Goal: Contribute content: Add original content to the website for others to see

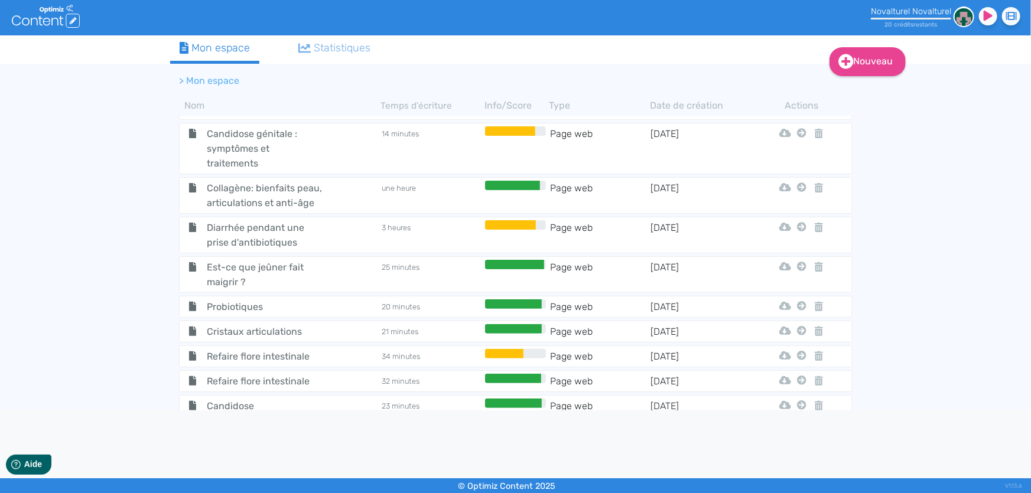
scroll to position [1034, 0]
click at [220, 399] on span "Candidose" at bounding box center [264, 406] width 133 height 15
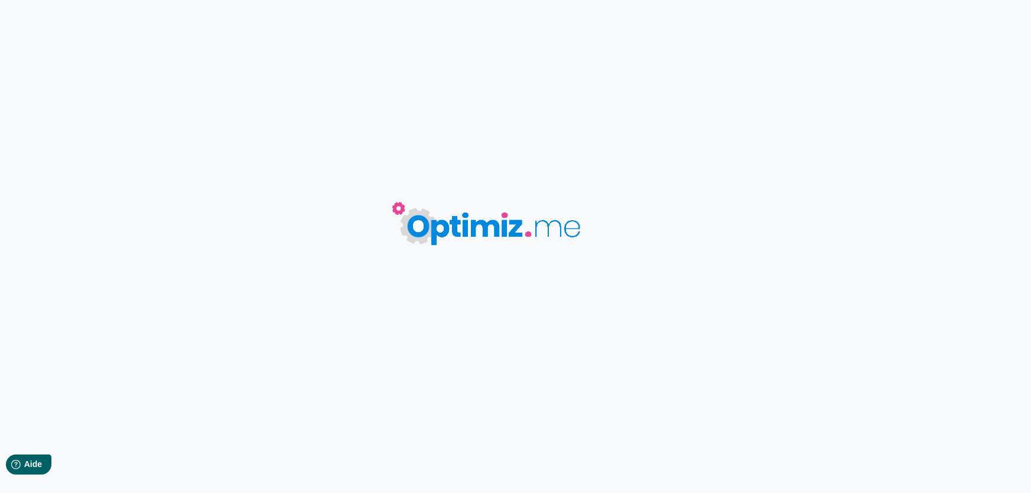
type input "Candidose"
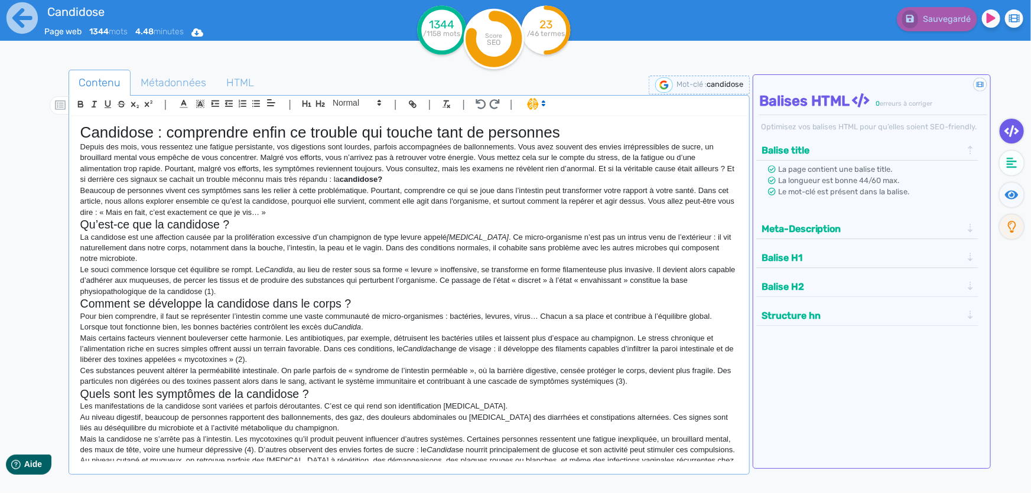
click at [573, 229] on h2 "Qu’est-ce que la candidose ?" at bounding box center [409, 225] width 658 height 14
click at [18, 20] on icon at bounding box center [22, 18] width 33 height 33
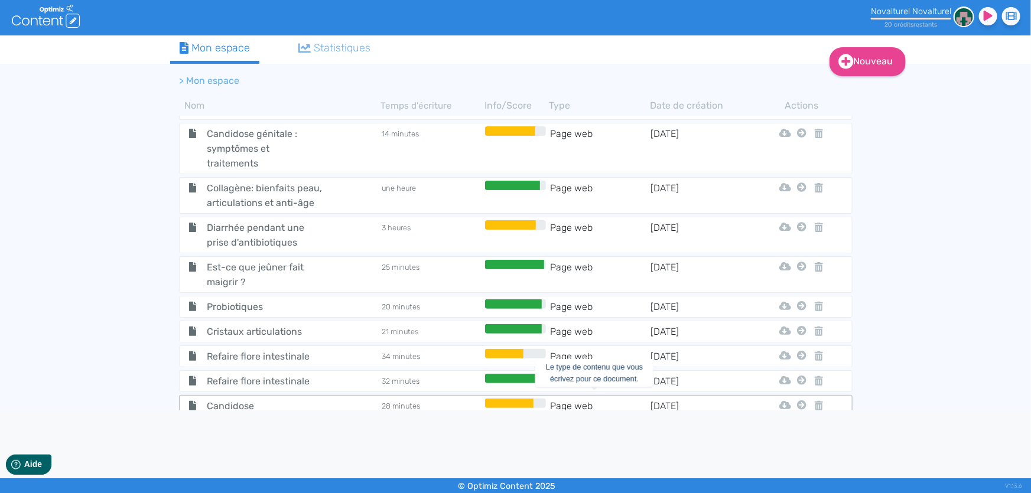
click at [570, 399] on td "Page web" at bounding box center [599, 406] width 101 height 15
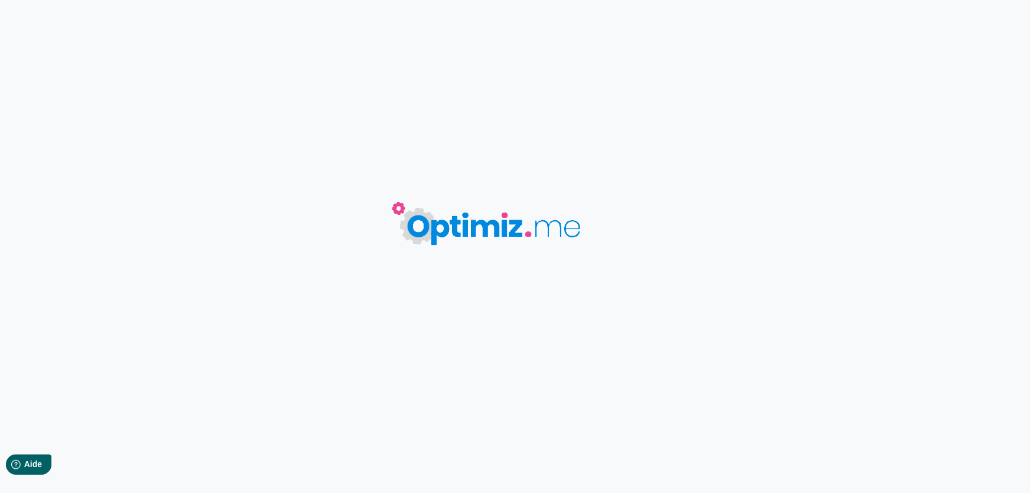
type input "Candidose"
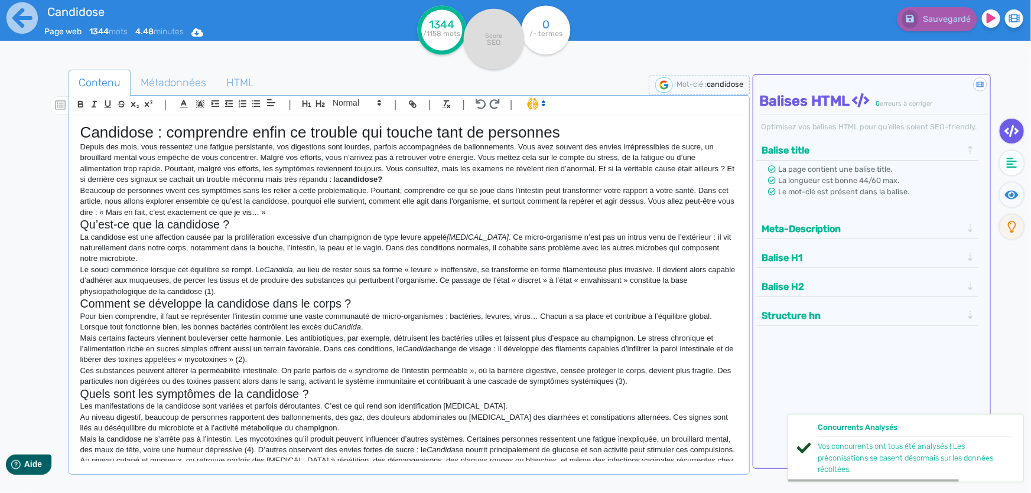
click at [466, 313] on p "Pour bien comprendre, il faut se représenter l’intestin comme une vaste communa…" at bounding box center [409, 322] width 658 height 22
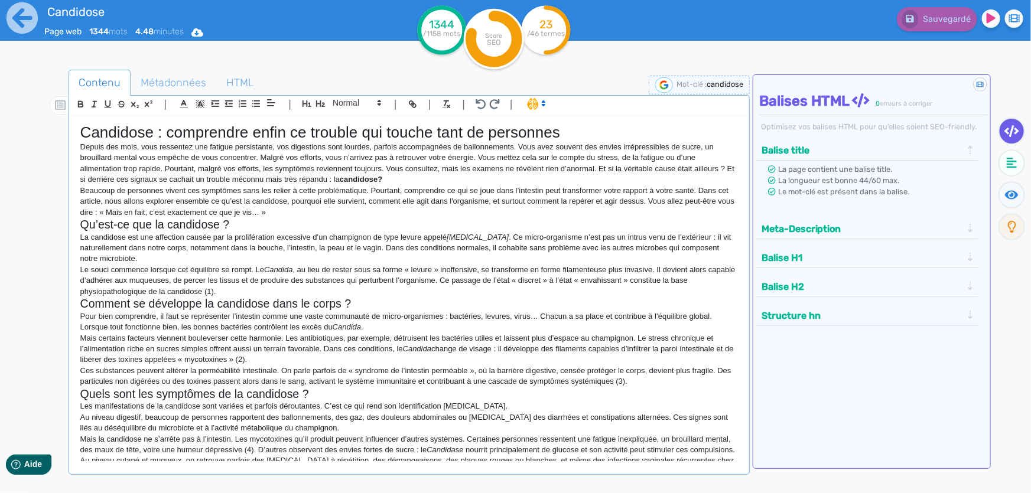
click at [363, 263] on p "La candidose est une affection causée par la prolifération excessive d’un champ…" at bounding box center [409, 248] width 658 height 33
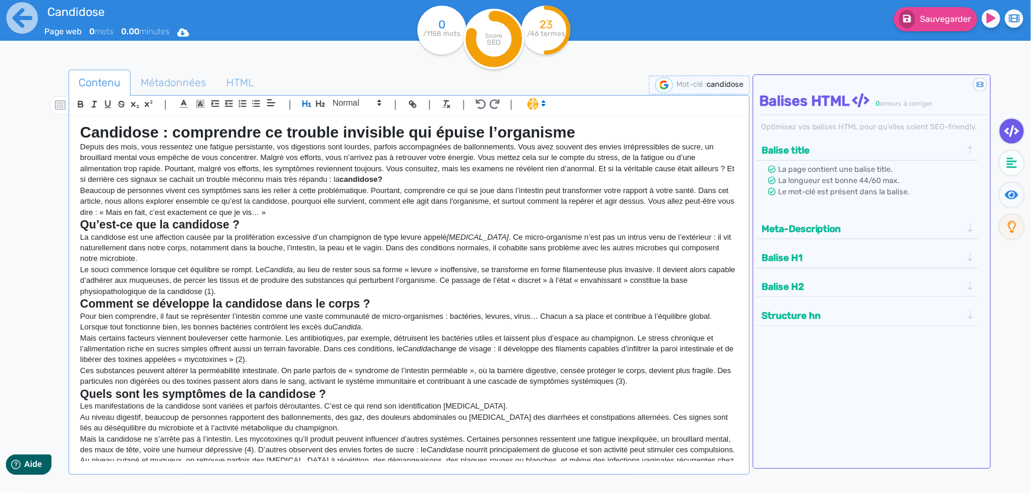
scroll to position [394, 0]
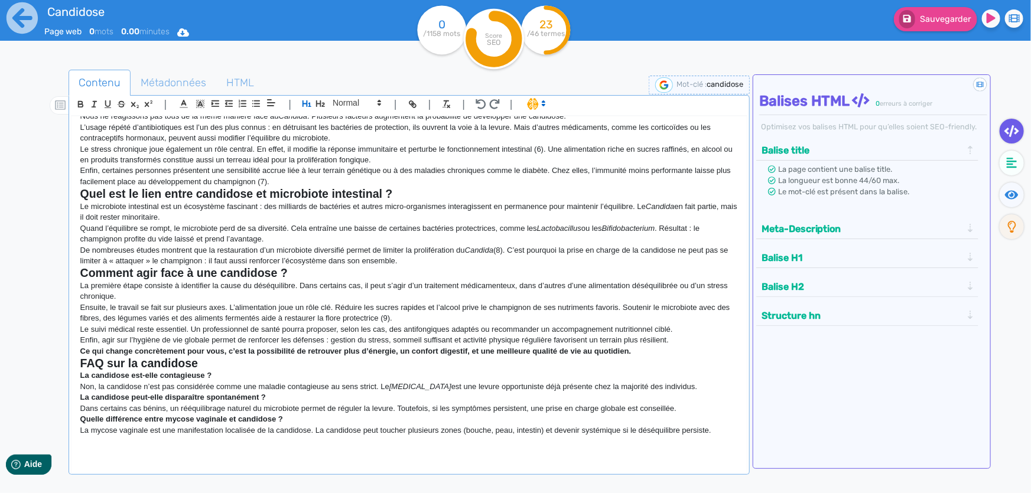
click at [363, 263] on p "De nombreuses études montrent que la restauration d’un microbiote diversifié pe…" at bounding box center [409, 256] width 658 height 22
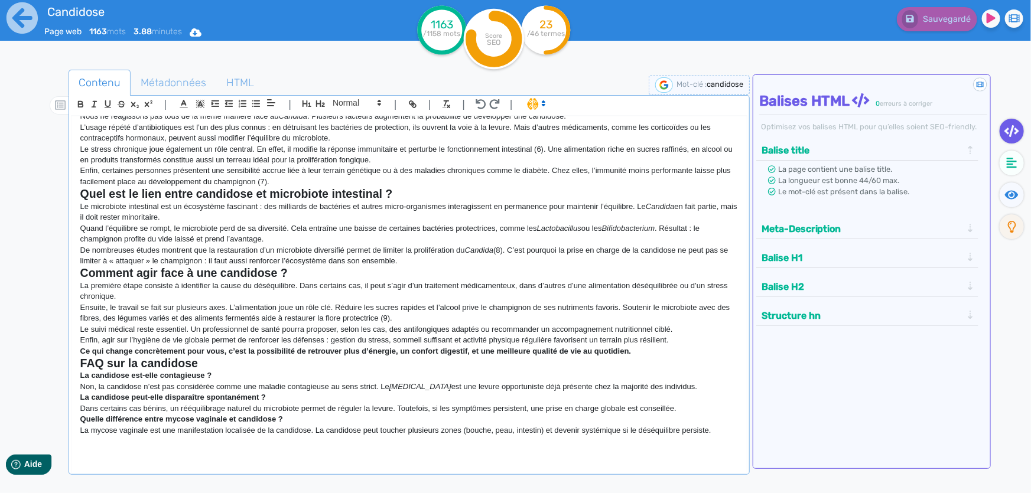
scroll to position [402, 0]
click at [721, 422] on p "Quelle différence entre mycose vaginale et candidose ?" at bounding box center [409, 419] width 658 height 11
click at [715, 425] on p "La mycose vaginale est une manifestation localisée de la candidose. La candidos…" at bounding box center [409, 430] width 658 height 11
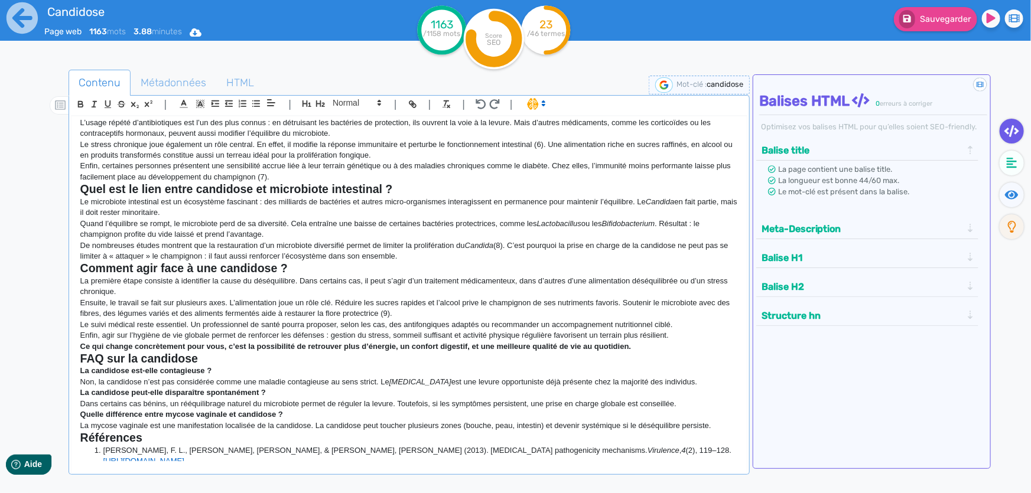
scroll to position [349, 0]
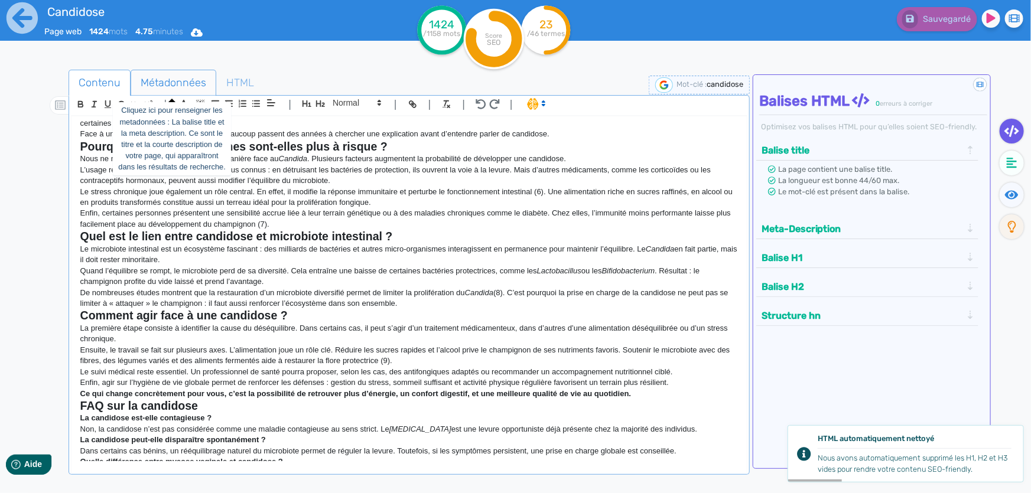
click at [171, 77] on span "Métadonnées" at bounding box center [173, 83] width 85 height 32
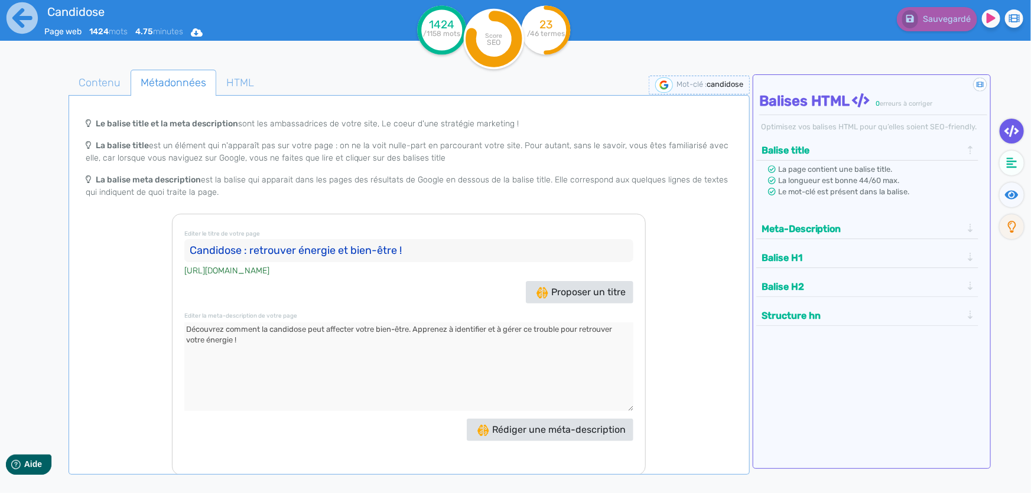
click at [443, 252] on input "Candidose : retrouver énergie et bien-être !" at bounding box center [408, 251] width 449 height 24
click at [561, 295] on span "Proposer un titre" at bounding box center [581, 292] width 89 height 11
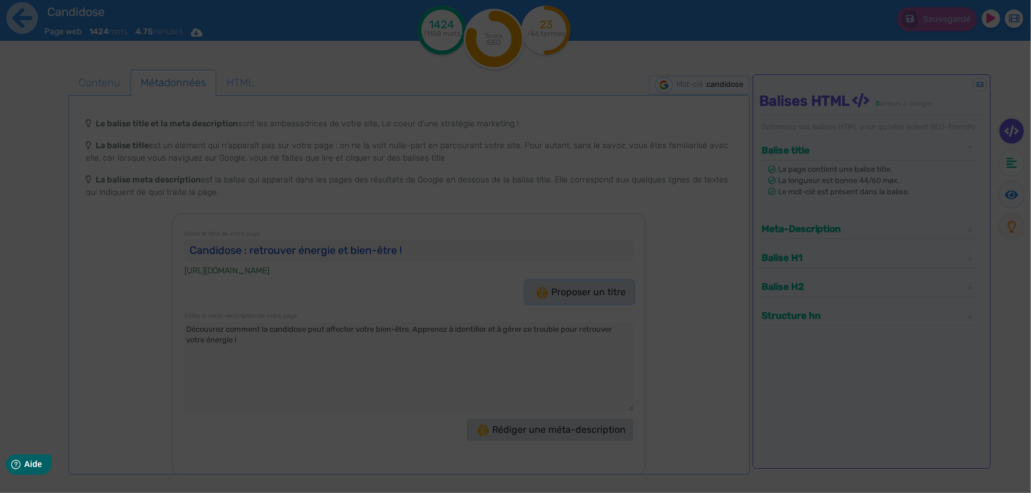
type input "Candidose : Retrouvrez votre énergie et bien-être !"
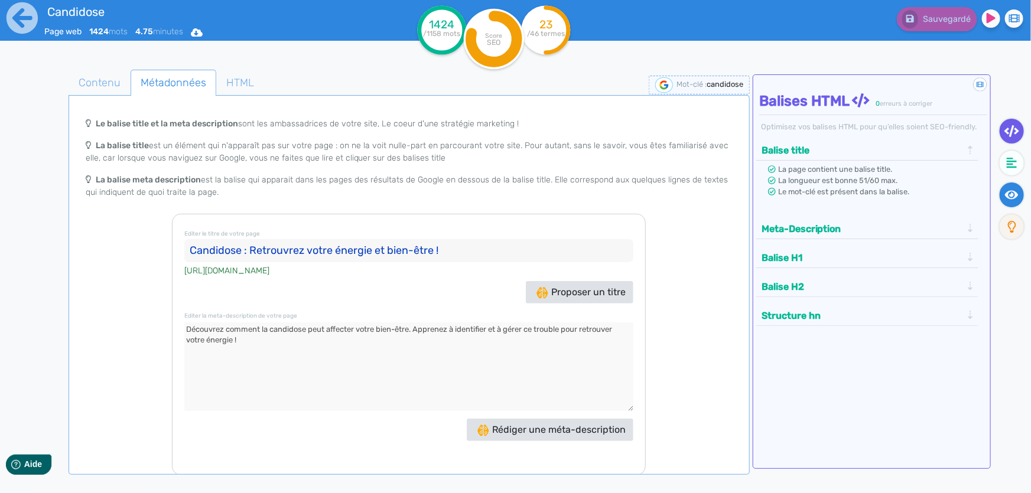
click at [1006, 189] on icon at bounding box center [1012, 195] width 14 height 12
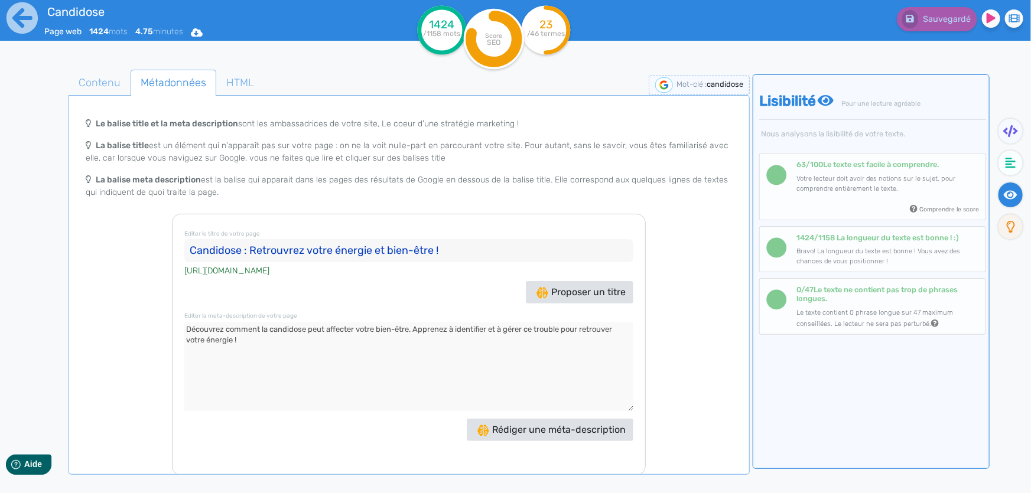
click at [6, 337] on div "Candidose Page web 1424 mots 4.75 minutes Html Pdf Word 1424 /1158 mots Score S…" at bounding box center [515, 284] width 1031 height 568
click at [96, 87] on span "Contenu" at bounding box center [99, 83] width 61 height 32
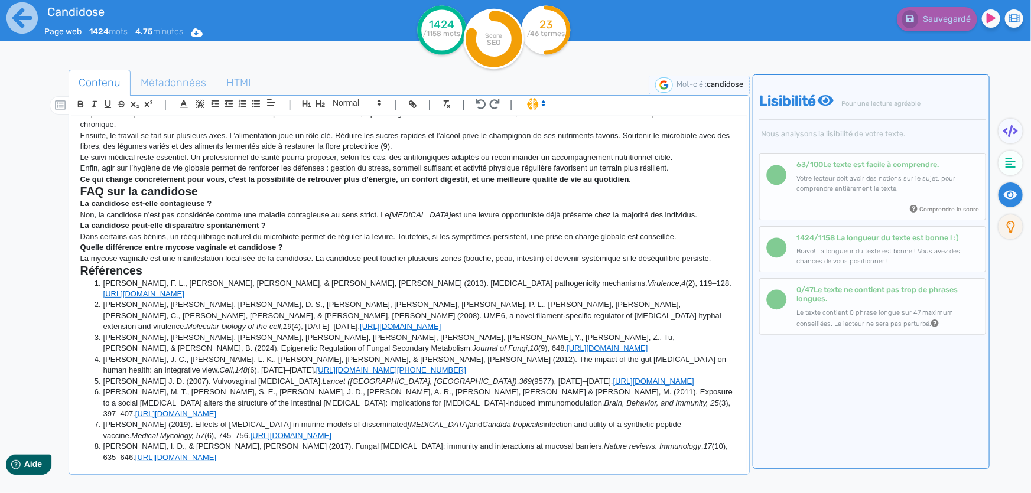
scroll to position [590, 0]
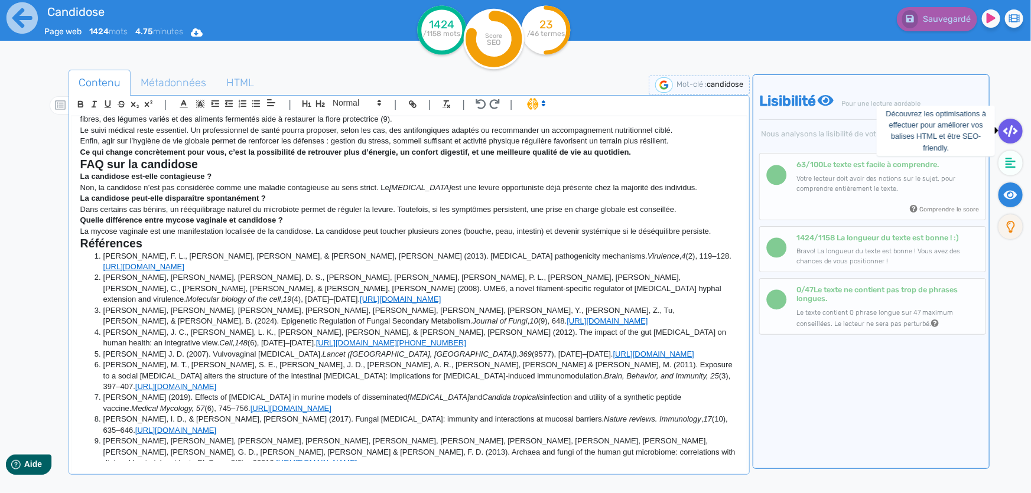
click at [1015, 131] on icon at bounding box center [1010, 131] width 15 height 12
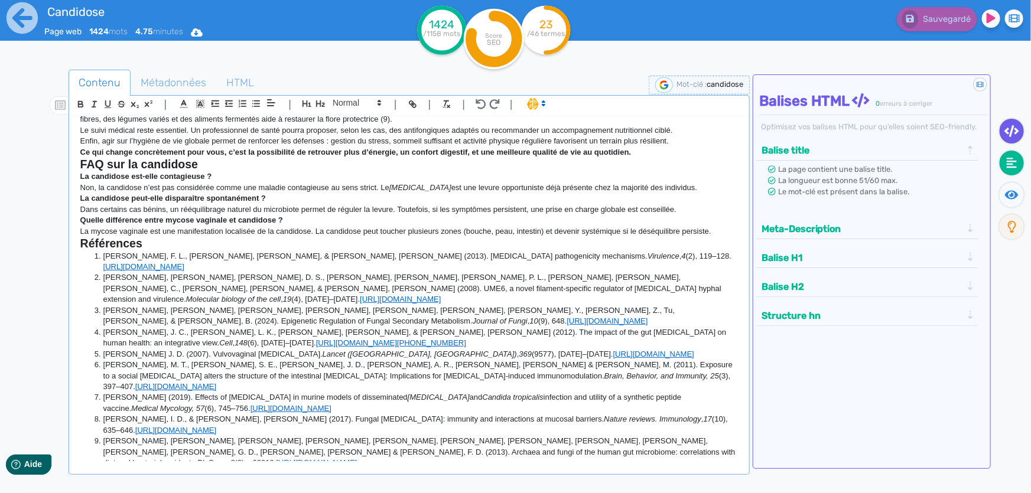
click at [1016, 160] on icon at bounding box center [1012, 163] width 11 height 12
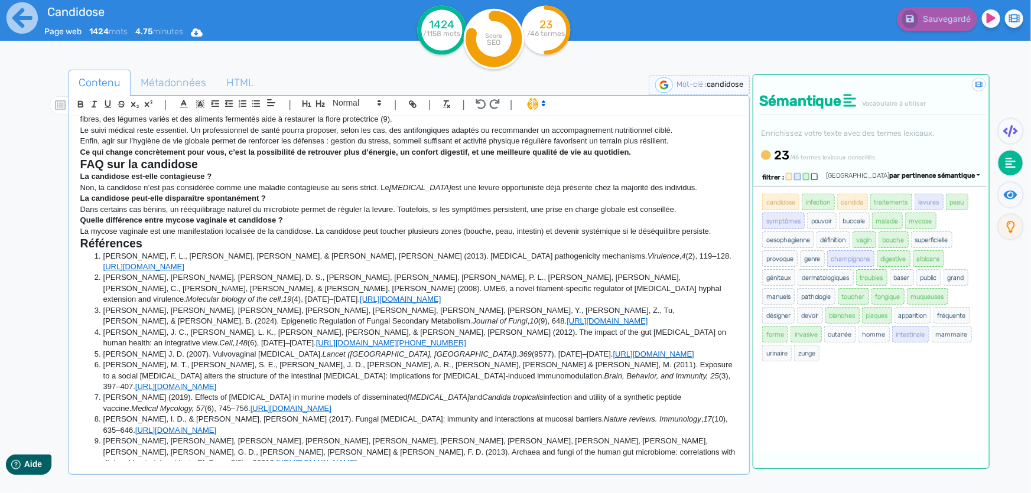
click at [334, 237] on p "La mycose vaginale est une manifestation localisée de la candidose. La candidos…" at bounding box center [409, 231] width 658 height 11
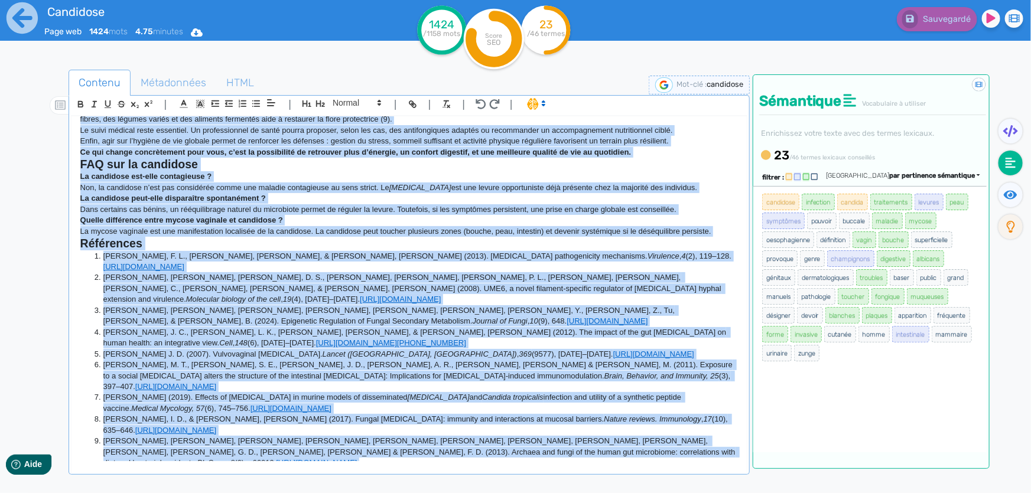
copy div "Loremipsu : dolorsitam co adipisc elitseddo eiu tempor i’utlaboree Dolore mag a…"
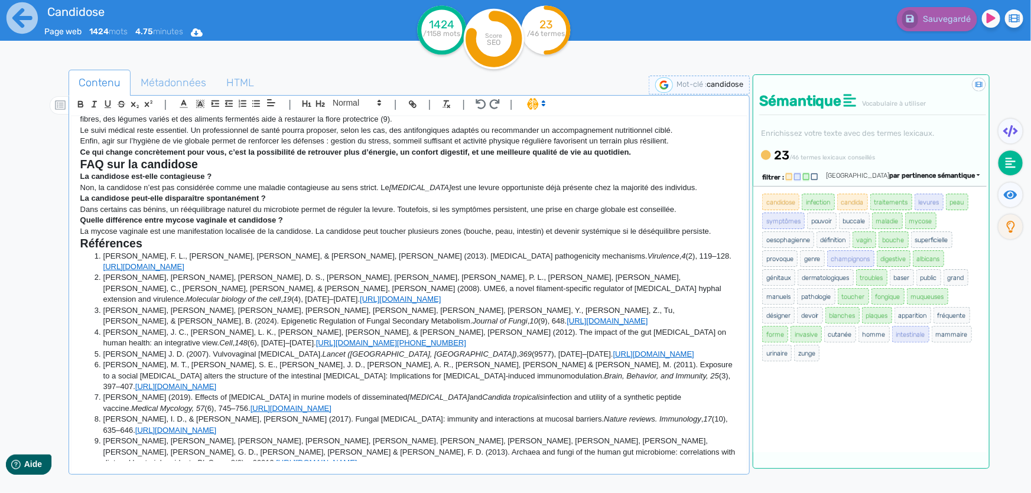
click at [278, 63] on div "Contenu Métadonnées HTML | | H3 H4 H5 H6 Normal | | | | Candidose : comprendre …" at bounding box center [529, 313] width 1003 height 510
click at [484, 106] on icon "button" at bounding box center [481, 104] width 10 height 10
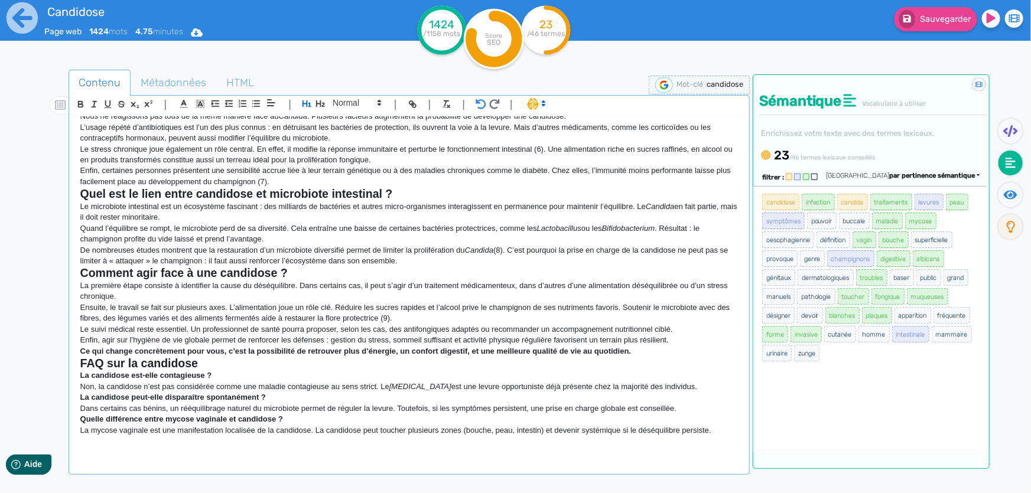
scroll to position [394, 0]
click at [484, 106] on icon "button" at bounding box center [481, 104] width 10 height 10
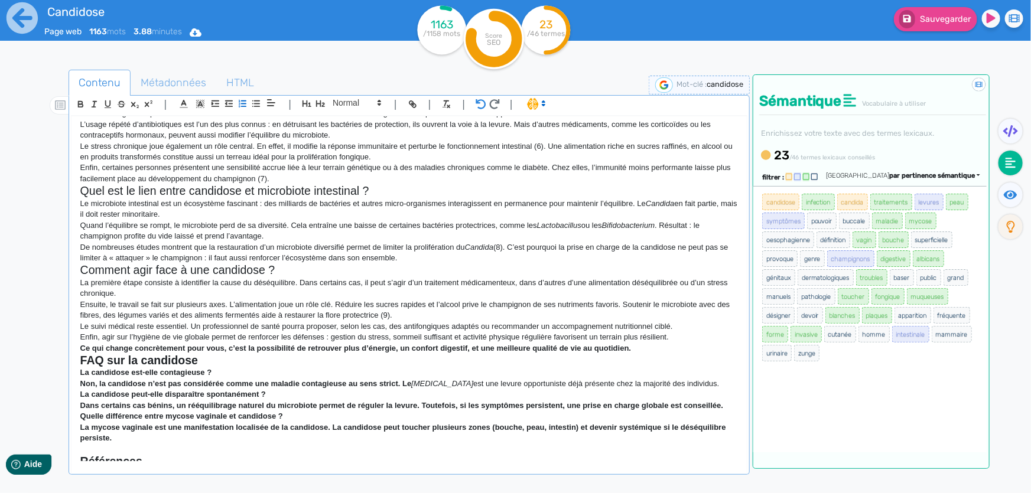
scroll to position [561, 0]
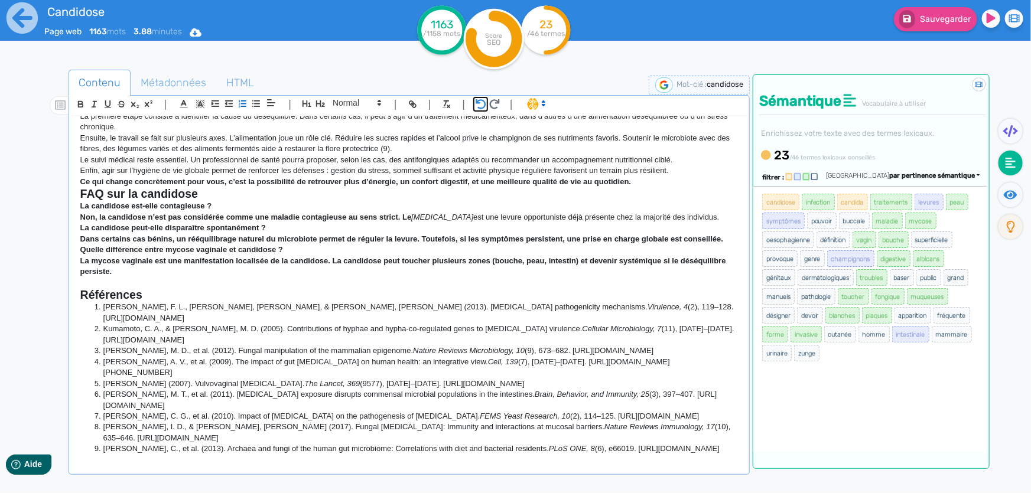
click at [484, 106] on icon "button" at bounding box center [481, 104] width 10 height 10
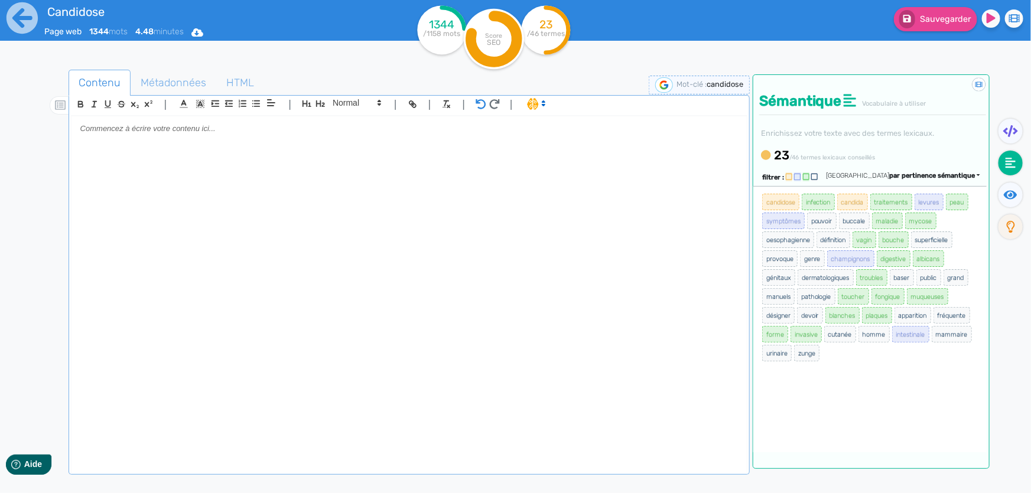
scroll to position [0, 0]
click at [484, 106] on icon "button" at bounding box center [481, 104] width 10 height 10
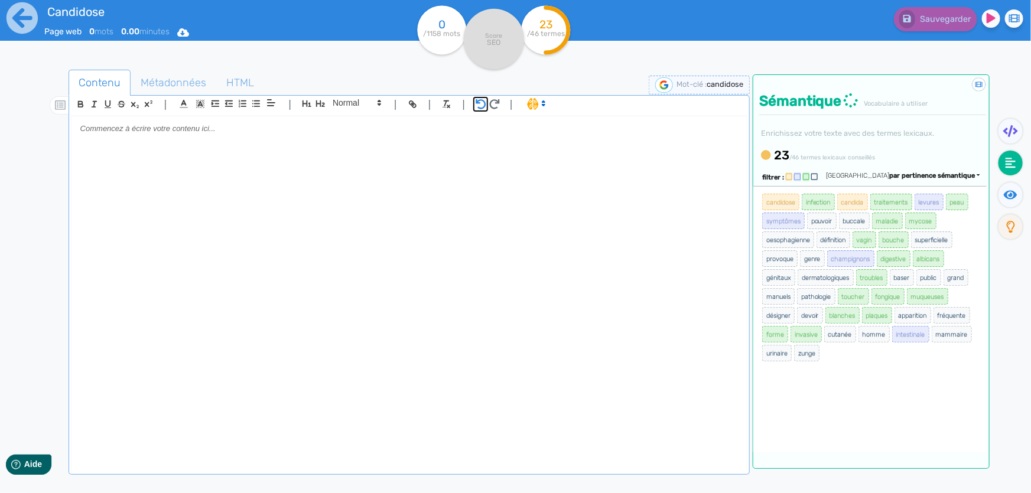
click at [484, 106] on icon "button" at bounding box center [481, 104] width 10 height 10
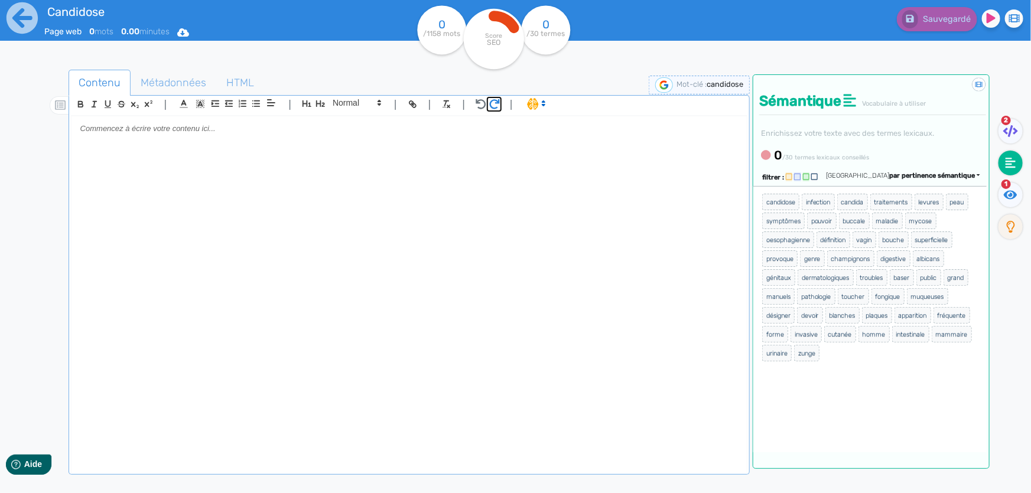
click at [493, 103] on icon "button" at bounding box center [494, 104] width 11 height 10
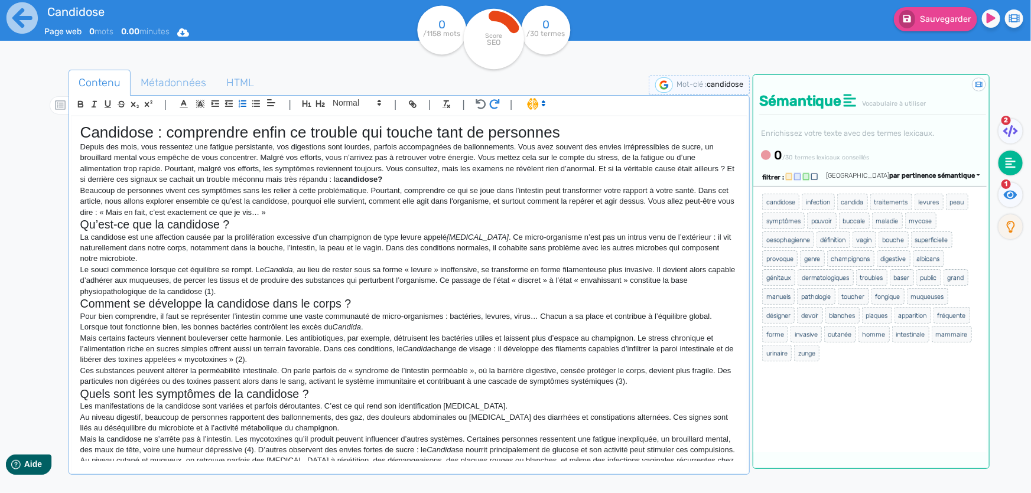
scroll to position [541, 0]
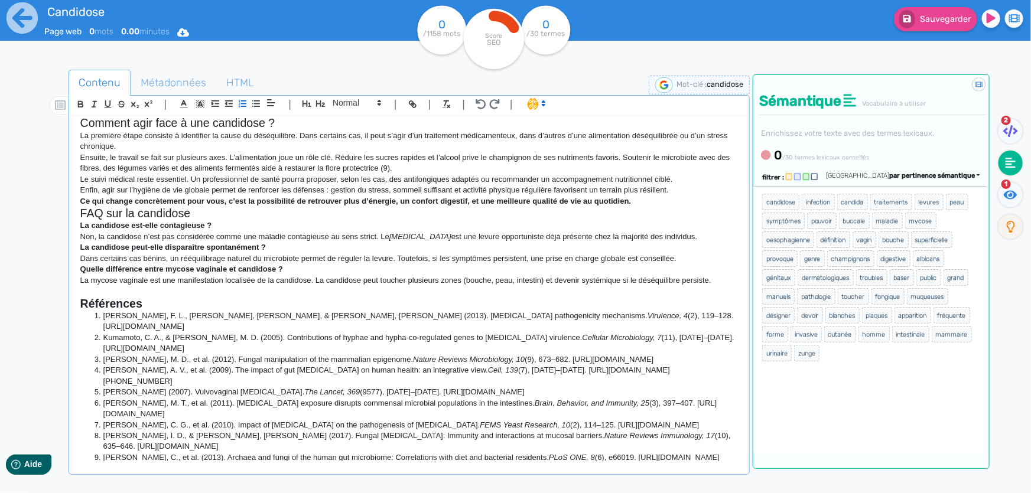
click at [473, 231] on p "La candidose est-elle contagieuse ?" at bounding box center [409, 225] width 658 height 11
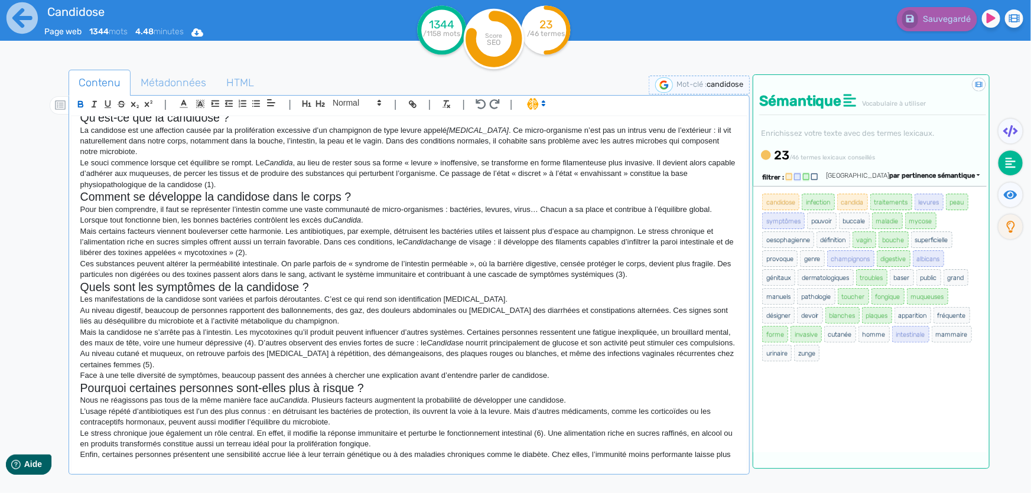
scroll to position [0, 0]
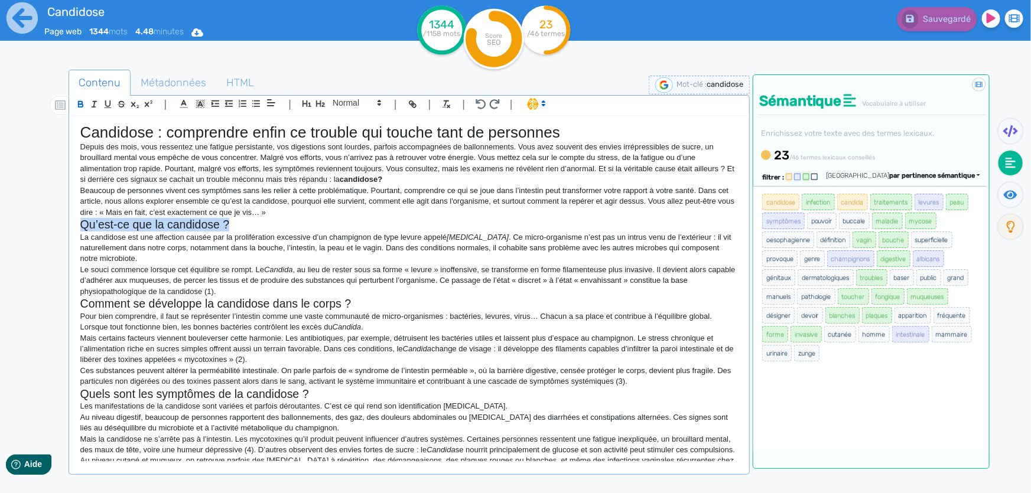
drag, startPoint x: 233, startPoint y: 226, endPoint x: 79, endPoint y: 225, distance: 153.6
click at [79, 225] on div "Candidose : comprendre enfin ce trouble qui touche tant de personnes Depuis des…" at bounding box center [409, 289] width 675 height 346
copy h2 "Qu’est-ce que la candidose ?"
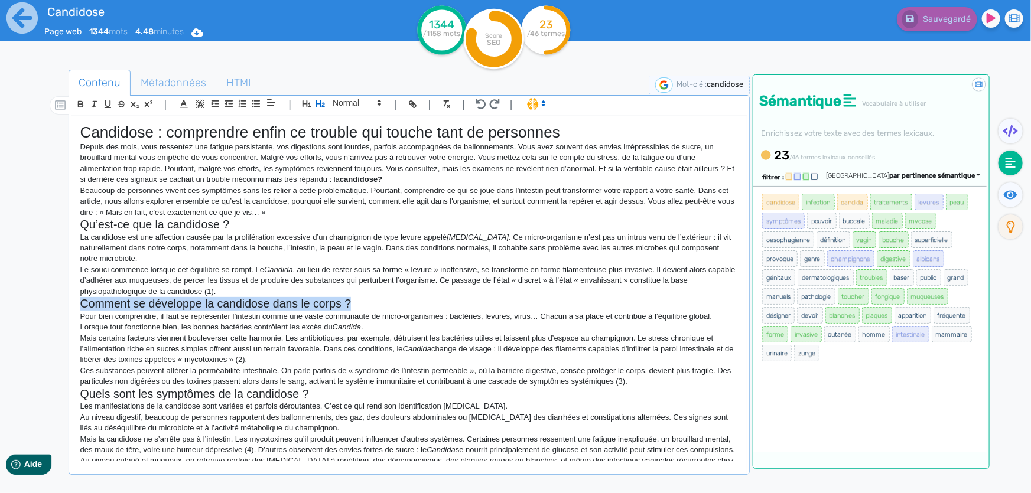
drag, startPoint x: 362, startPoint y: 307, endPoint x: 80, endPoint y: 306, distance: 281.9
click at [80, 306] on h2 "Comment se développe la candidose dans le corps ?" at bounding box center [409, 304] width 658 height 14
copy h2 "Comment se développe la candidose dans le corps ?"
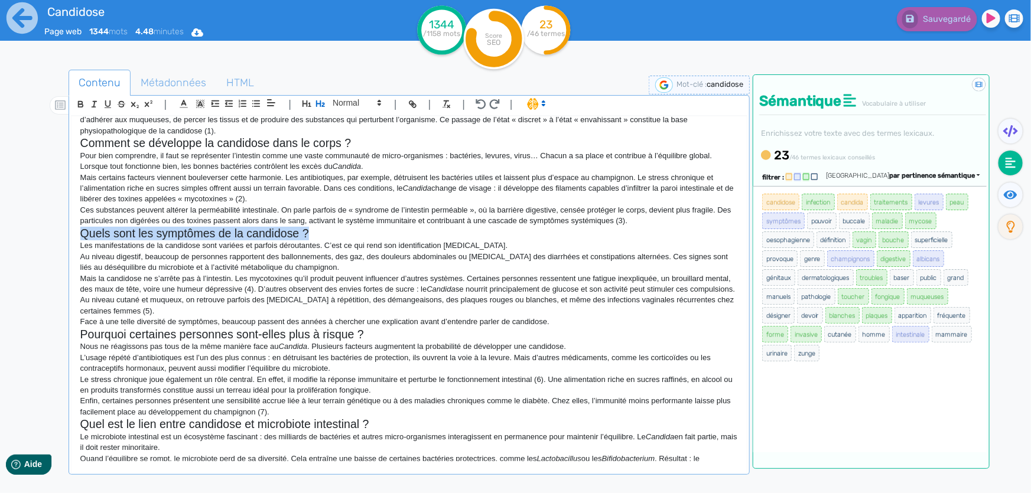
drag, startPoint x: 312, startPoint y: 233, endPoint x: 64, endPoint y: 230, distance: 247.6
click at [64, 230] on div "Contenu Métadonnées HTML | | H3 H4 H5 H6 Normal | | | | Candidose : comprendre …" at bounding box center [532, 317] width 997 height 501
copy h2 "Quels sont les symptômes de la candidose ?"
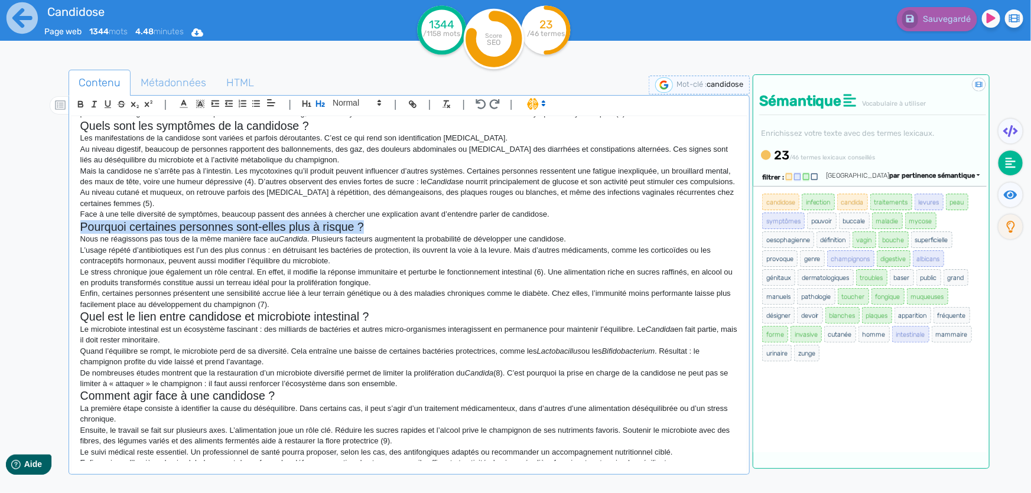
drag, startPoint x: 376, startPoint y: 236, endPoint x: 63, endPoint y: 236, distance: 313.8
click at [63, 236] on div "Contenu Métadonnées HTML | | H3 H4 H5 H6 Normal | | | | Candidose : comprendre …" at bounding box center [532, 317] width 997 height 501
copy h2 "Pourquoi certaines personnes sont-elles plus à risque ?"
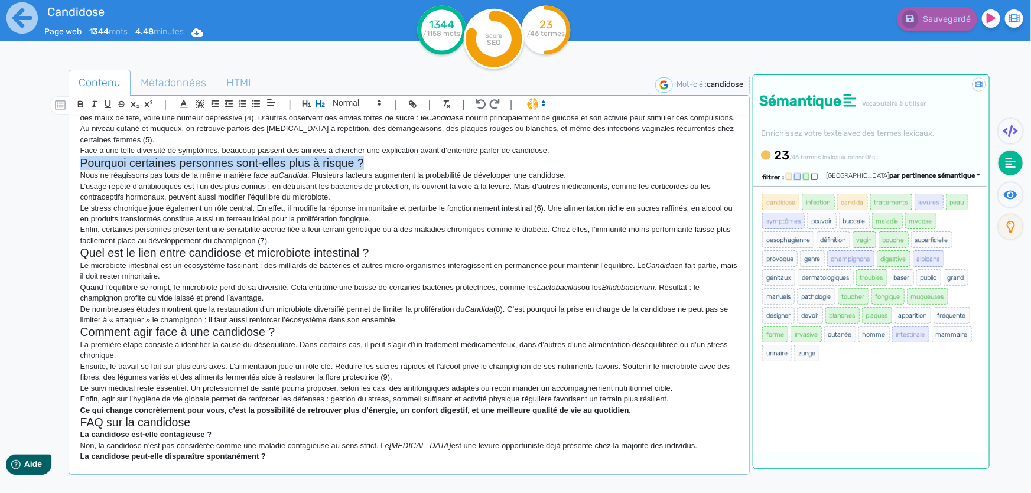
scroll to position [376, 0]
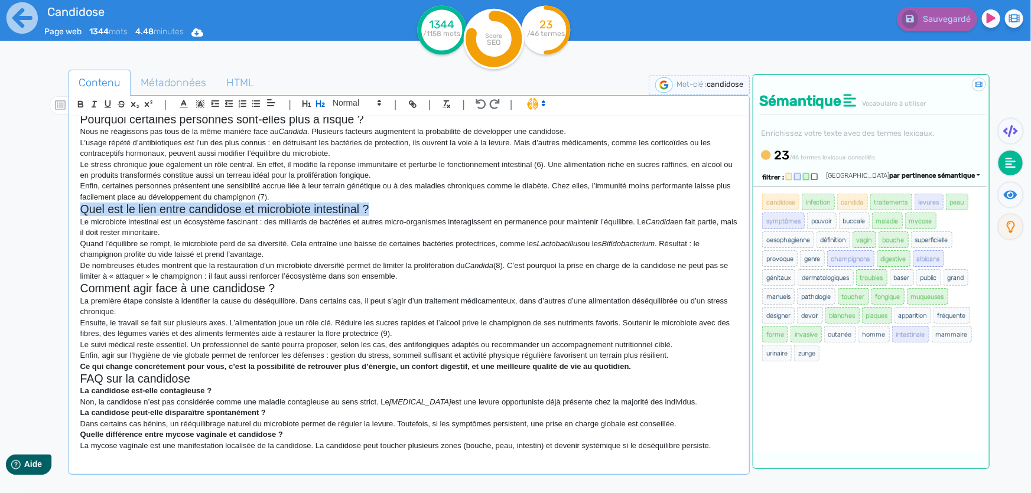
drag, startPoint x: 392, startPoint y: 219, endPoint x: 82, endPoint y: 226, distance: 309.7
click at [82, 216] on h2 "Quel est le lien entre candidose et microbiote intestinal ?" at bounding box center [409, 210] width 658 height 14
copy h2 "Quel est le lien entre candidose et microbiote intestinal ?"
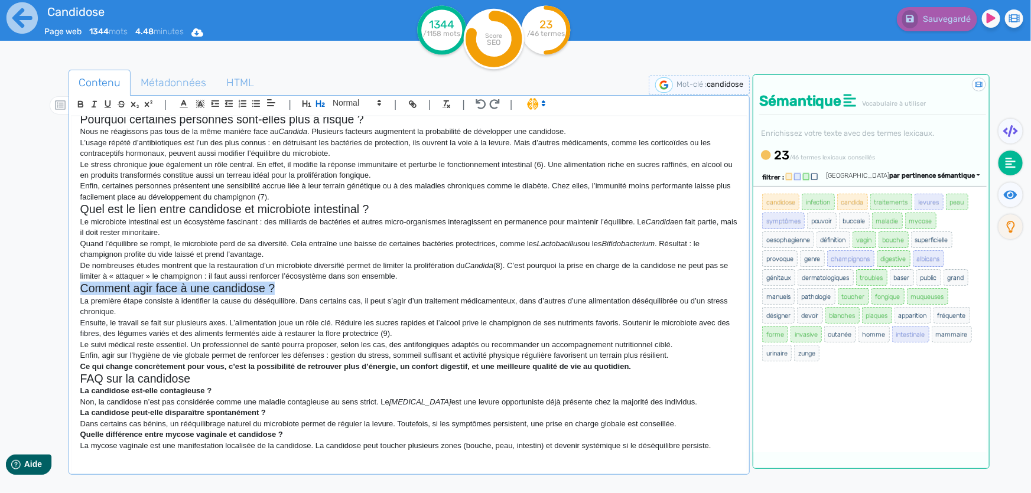
drag, startPoint x: 284, startPoint y: 300, endPoint x: 81, endPoint y: 303, distance: 202.7
click at [81, 295] on h2 "Comment agir face à une candidose ?" at bounding box center [409, 289] width 658 height 14
copy h2 "Comment agir face à une candidose ?"
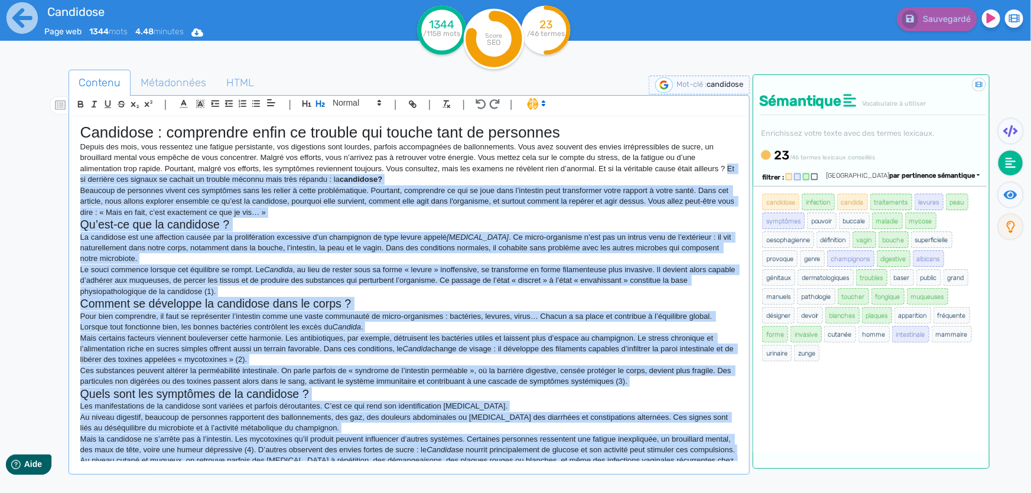
scroll to position [0, 0]
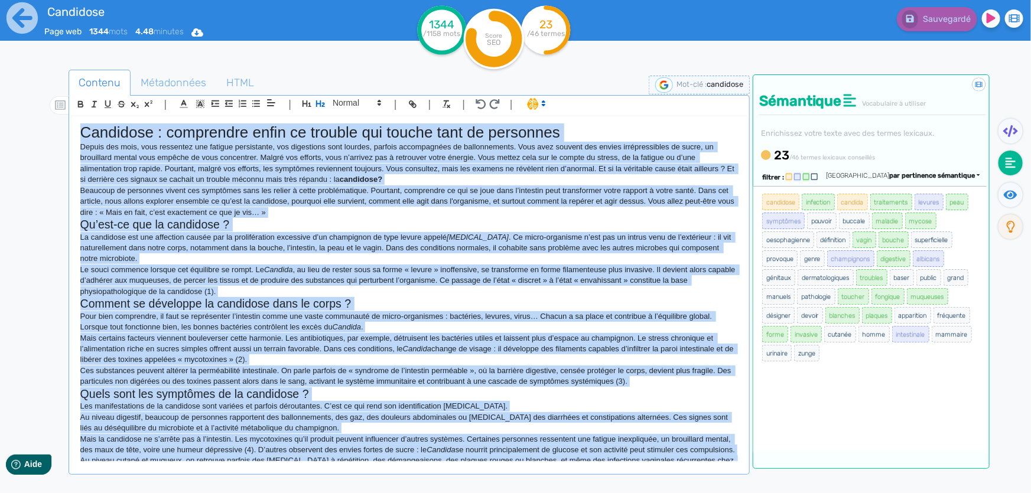
drag, startPoint x: 718, startPoint y: 282, endPoint x: 74, endPoint y: 132, distance: 661.4
click at [74, 132] on div "Candidose : comprendre enfin ce trouble qui touche tant de personnes Depuis des…" at bounding box center [409, 289] width 675 height 346
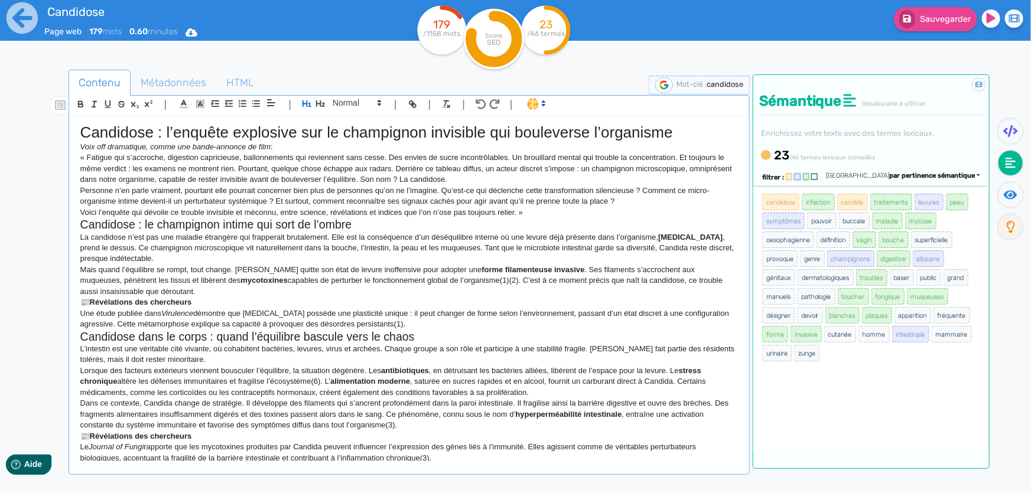
scroll to position [728, 0]
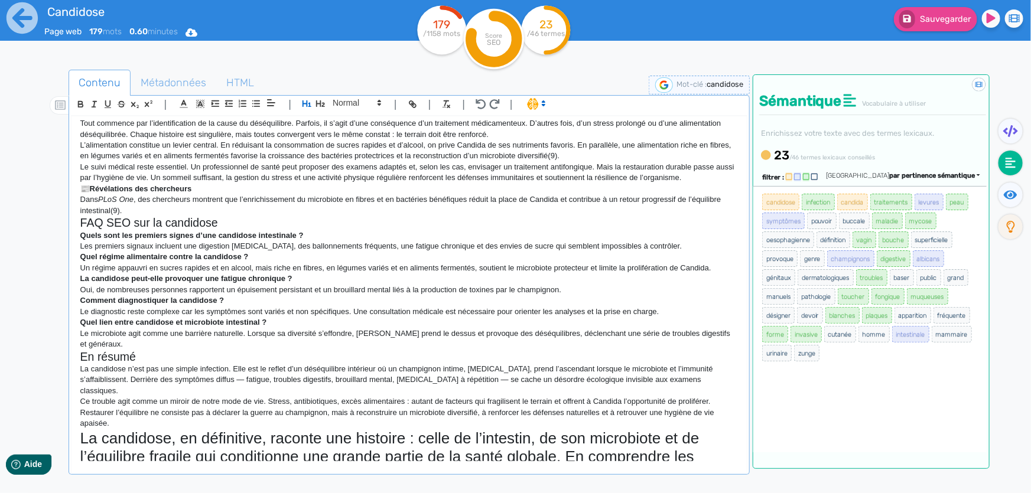
click at [339, 430] on h1 "La candidose, en définitive, raconte une histoire : celle de l’intestin, de son…" at bounding box center [409, 458] width 658 height 56
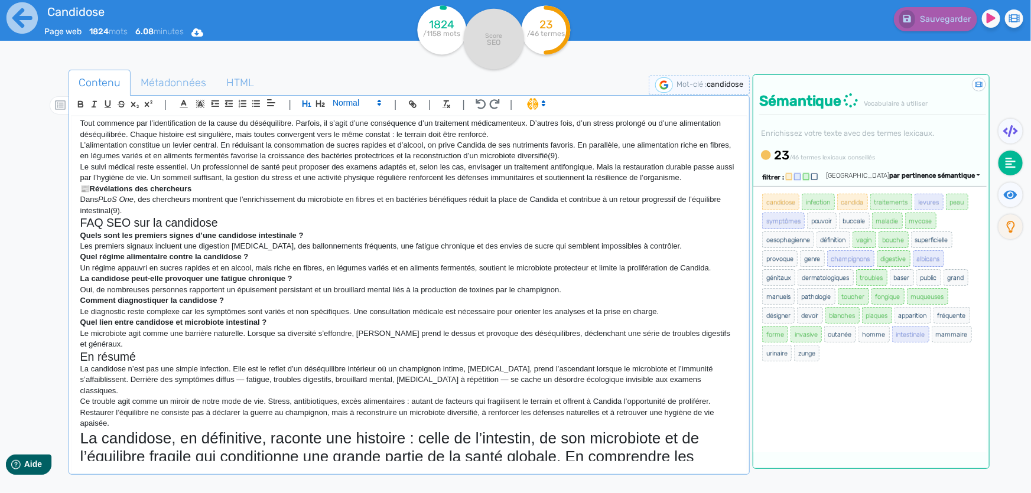
click at [355, 104] on span at bounding box center [356, 103] width 58 height 14
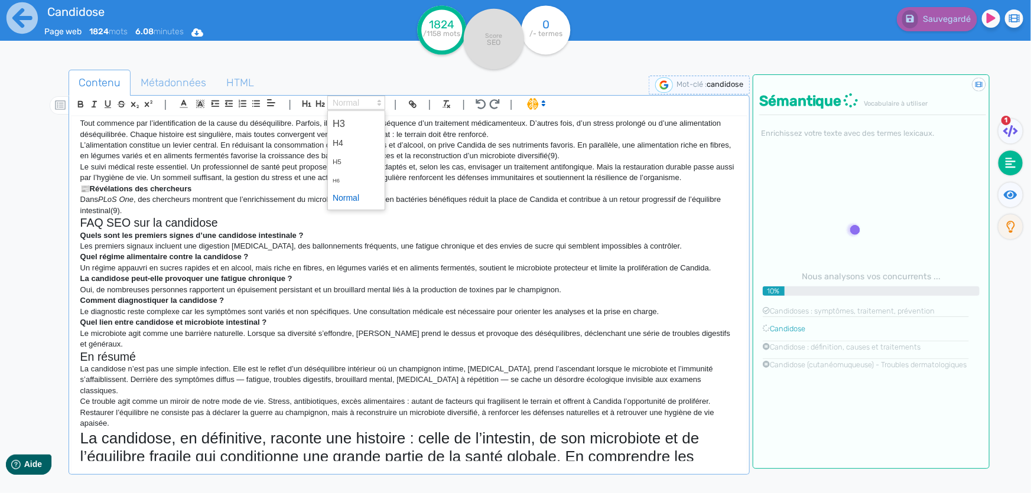
click at [360, 199] on span at bounding box center [356, 198] width 47 height 18
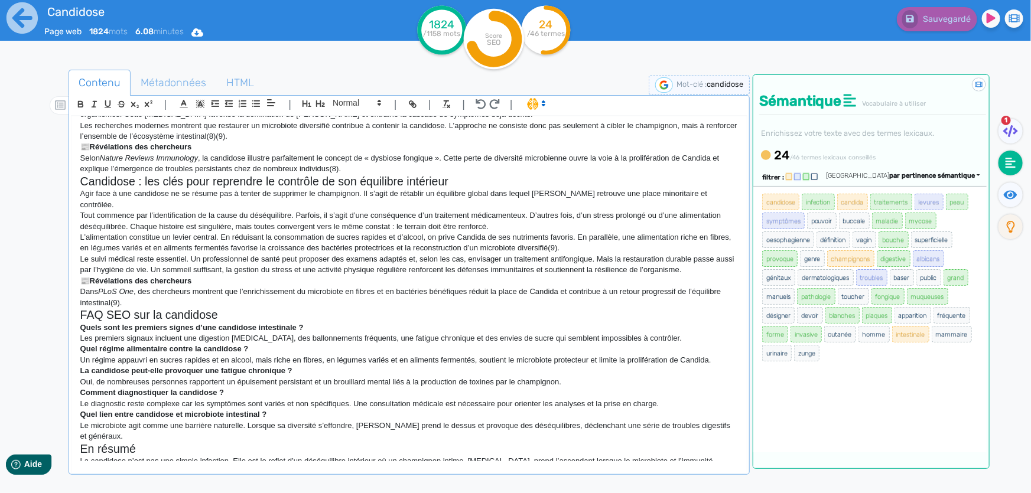
scroll to position [620, 0]
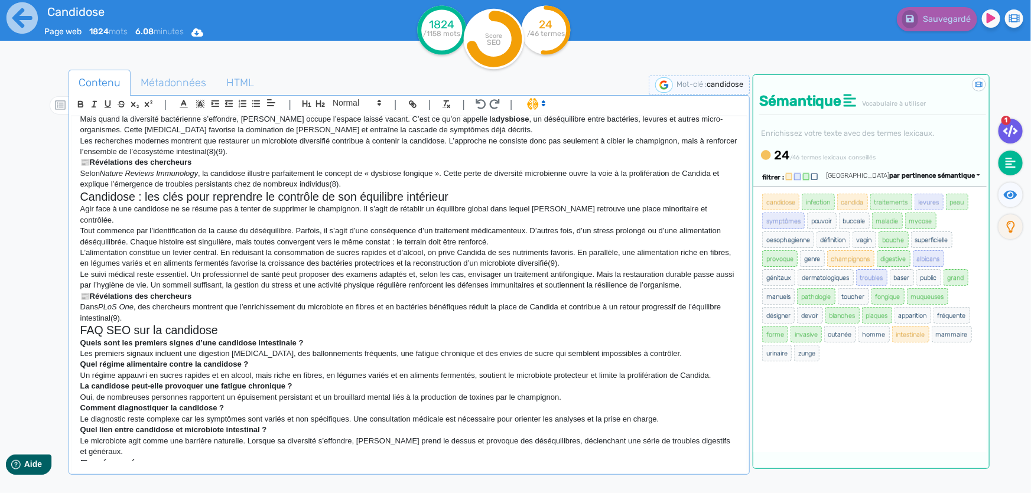
click at [1012, 124] on fa-icon at bounding box center [1011, 131] width 24 height 25
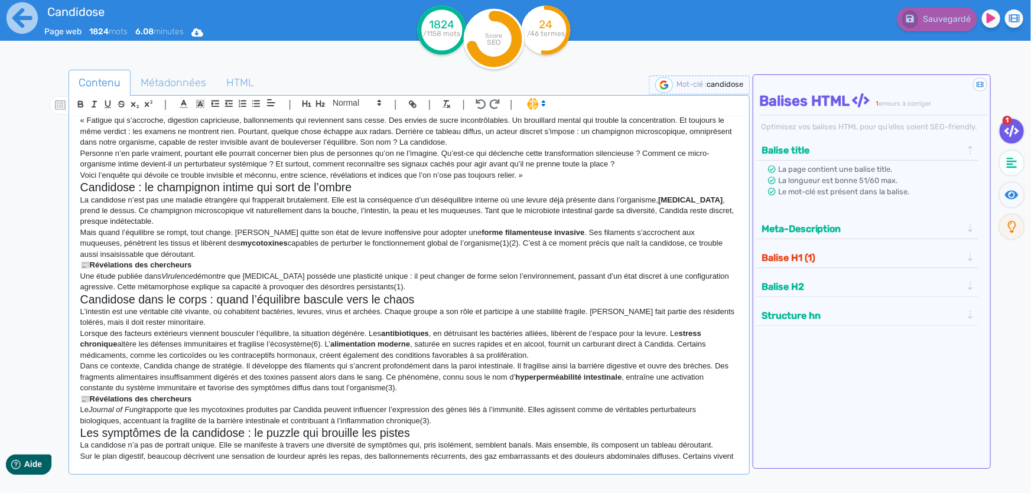
scroll to position [0, 0]
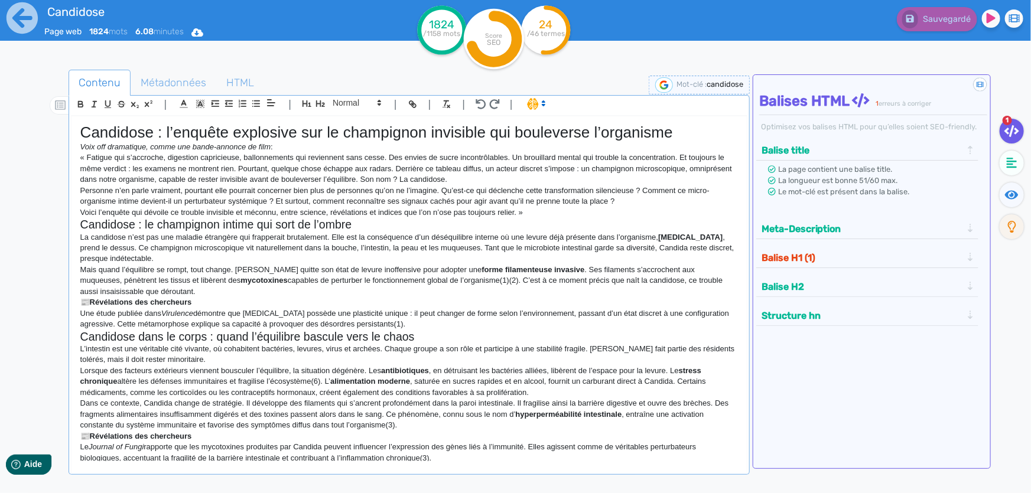
click at [307, 131] on h1 "Candidose : l’enquête explosive sur le champignon invisible qui bouleverse l’or…" at bounding box center [409, 133] width 658 height 18
click at [307, 104] on icon "button" at bounding box center [307, 103] width 9 height 7
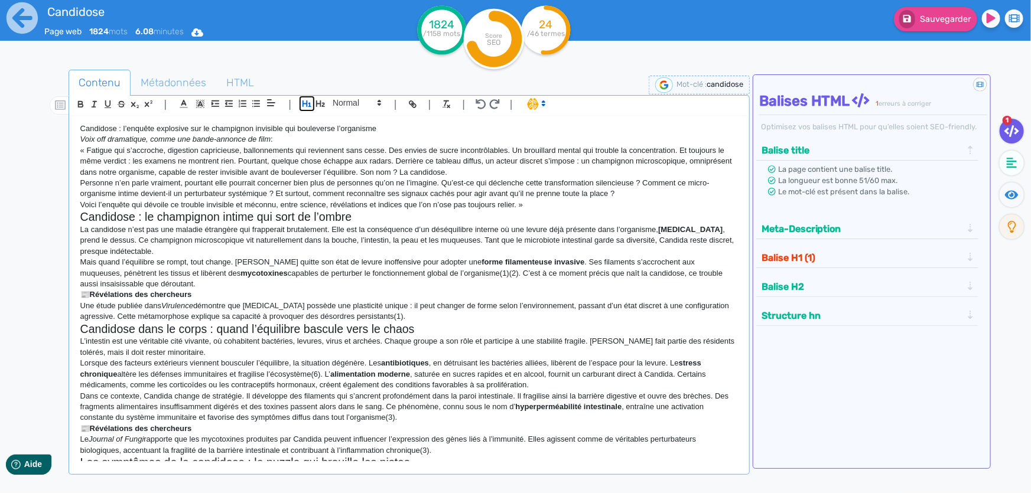
click at [307, 104] on icon "button" at bounding box center [307, 103] width 9 height 7
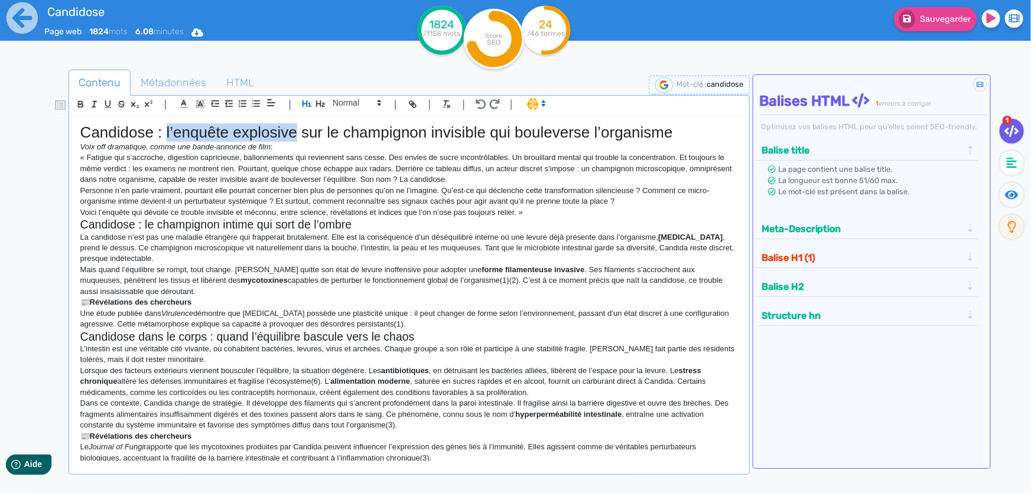
drag, startPoint x: 294, startPoint y: 135, endPoint x: 165, endPoint y: 140, distance: 129.5
click at [165, 140] on h1 "Candidose : l’enquête explosive sur le champignon invisible qui bouleverse l’or…" at bounding box center [409, 133] width 658 height 18
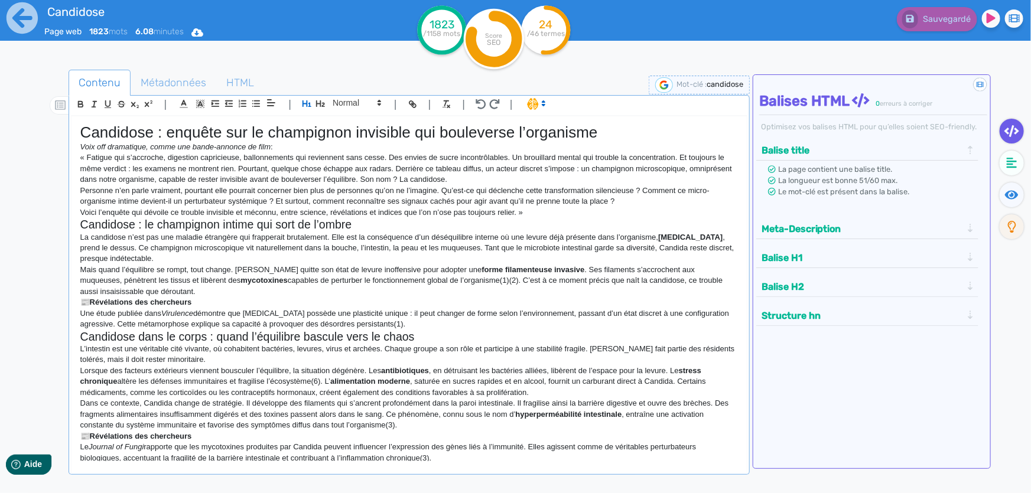
drag, startPoint x: 277, startPoint y: 142, endPoint x: 66, endPoint y: 145, distance: 211.0
click at [66, 145] on div "Contenu Métadonnées HTML | | H3 H4 H5 H6 Normal | | | | Candidose : enquête sur…" at bounding box center [532, 317] width 997 height 501
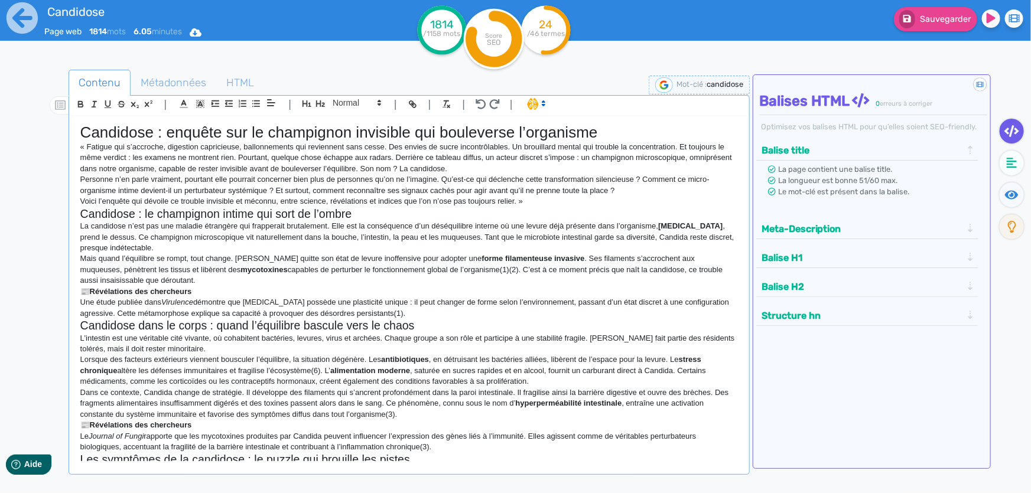
click at [359, 179] on p "Personne n’en parle vraiment, pourtant elle pourrait concerner bien plus de per…" at bounding box center [409, 185] width 658 height 22
click at [1005, 195] on fa-icon at bounding box center [1012, 195] width 24 height 25
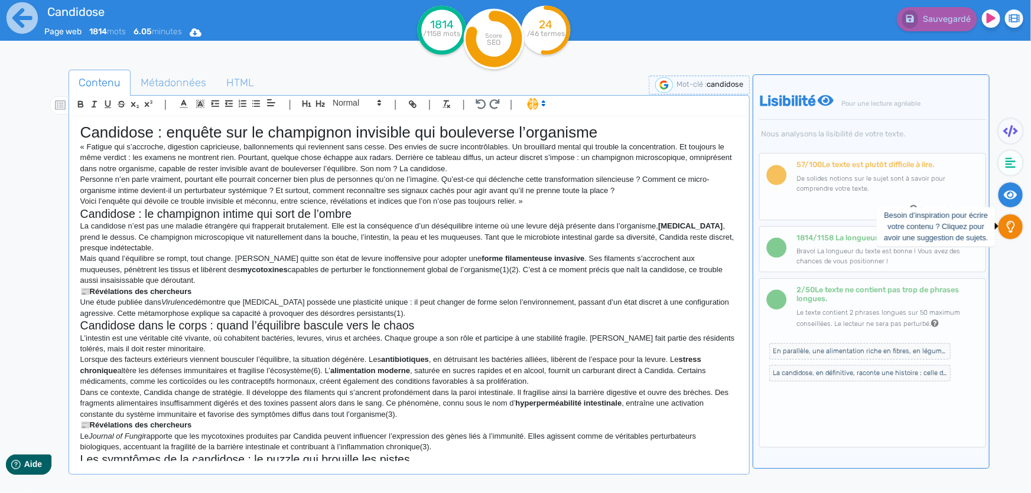
click at [1012, 227] on icon at bounding box center [1011, 227] width 8 height 12
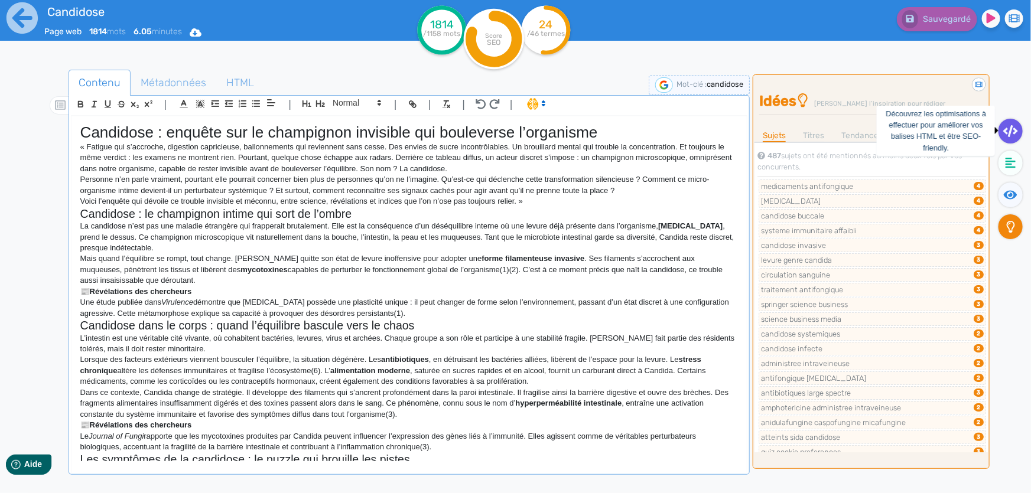
click at [1016, 135] on icon at bounding box center [1010, 131] width 15 height 12
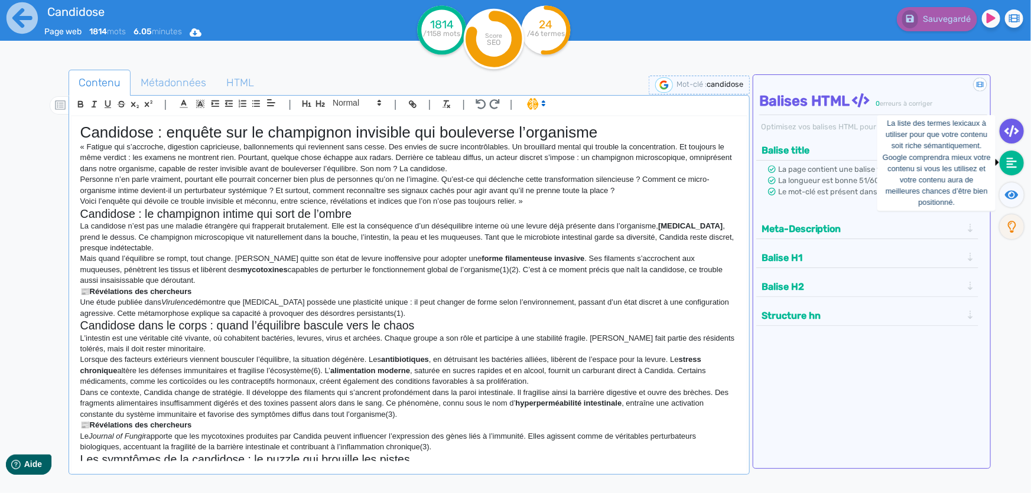
click at [1012, 167] on icon at bounding box center [1012, 163] width 11 height 11
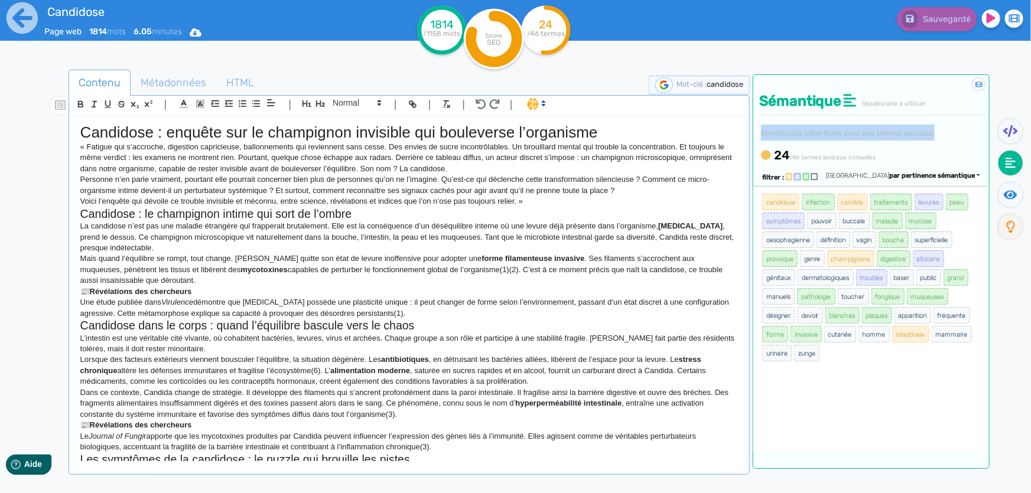
drag, startPoint x: 759, startPoint y: 129, endPoint x: 941, endPoint y: 133, distance: 182.0
click at [941, 133] on div "Sémantique Vocabulaire à utiliser Enrichissez votre texte avec des termes lexic…" at bounding box center [871, 121] width 236 height 93
copy small "Enrichissez votre texte avec des termes lexicaux."
drag, startPoint x: 758, startPoint y: 191, endPoint x: 853, endPoint y: 355, distance: 189.1
click at [853, 355] on div "candidose infection candida traitements levures peau symptômes pouvoir buccale …" at bounding box center [869, 319] width 233 height 267
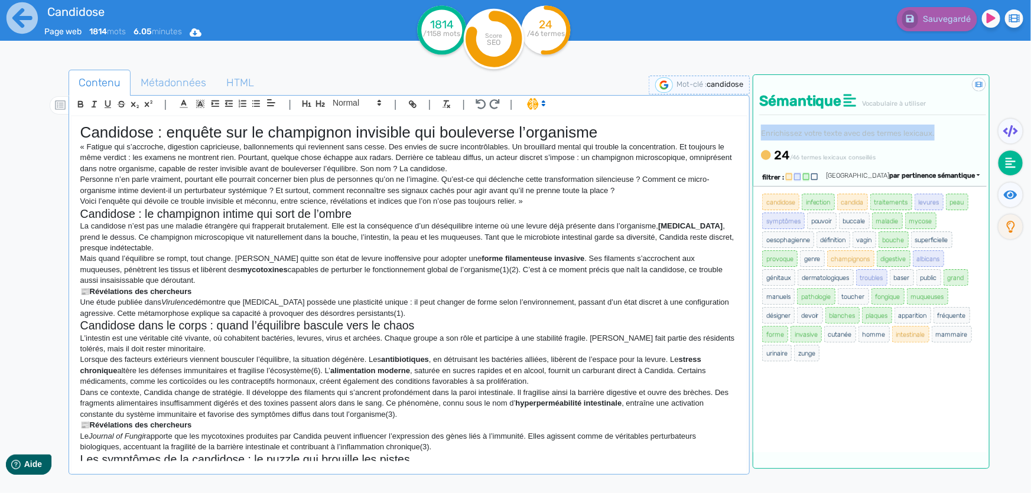
copy ul "candidose infection candida traitements levures peau symptômes pouvoir buccale …"
click at [275, 198] on p "Voici l’enquête qui dévoile ce trouble invisible et méconnu, entre science, rév…" at bounding box center [409, 201] width 658 height 11
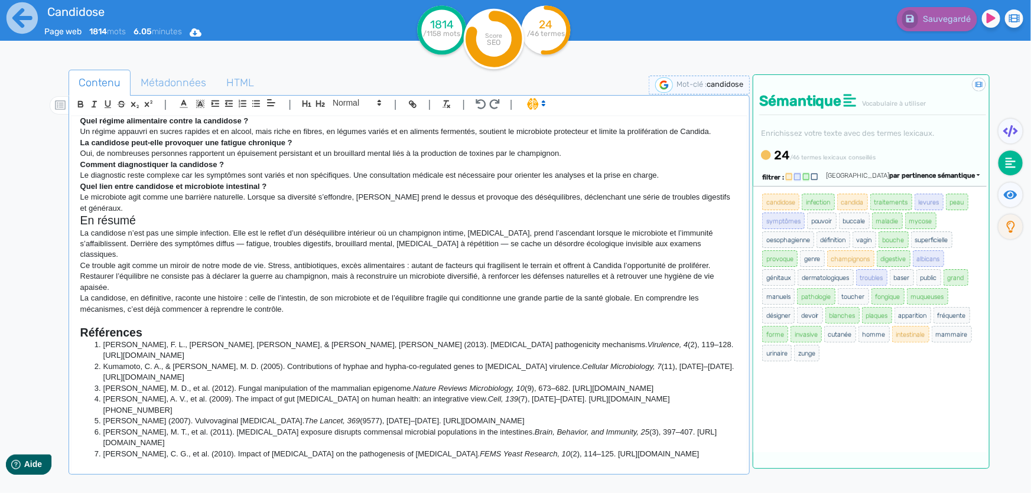
scroll to position [858, 0]
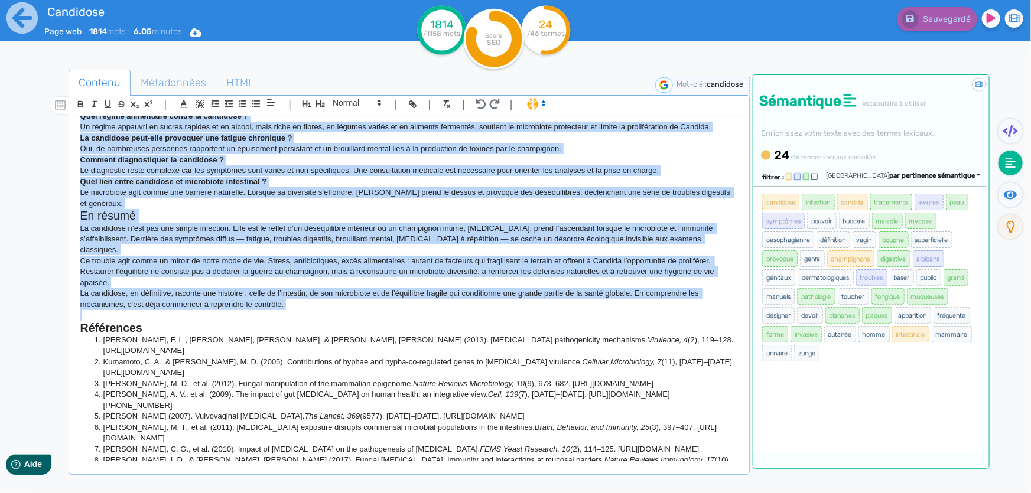
drag, startPoint x: 83, startPoint y: 149, endPoint x: 386, endPoint y: 291, distance: 334.7
click at [386, 291] on div "Candidose : enquête sur le champignon invisible qui bouleverse l’organisme « Fa…" at bounding box center [409, 289] width 675 height 346
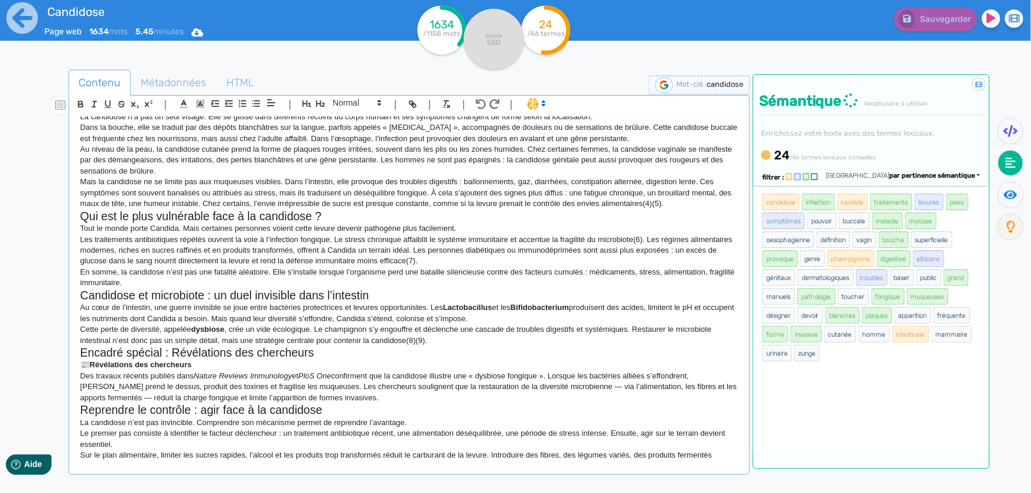
scroll to position [139, 0]
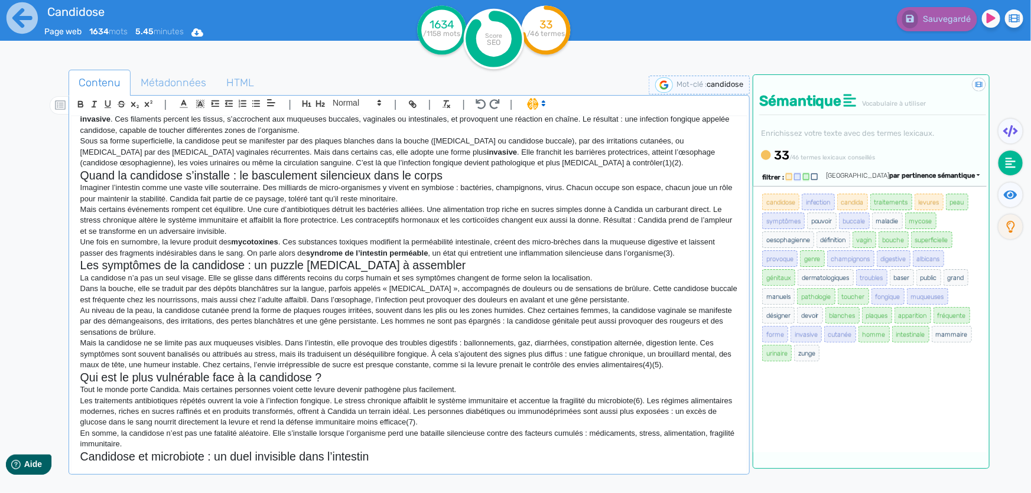
click at [475, 232] on p "Mais certains événements rompent cet équilibre. Une cure d’antibiotiques détrui…" at bounding box center [409, 220] width 658 height 33
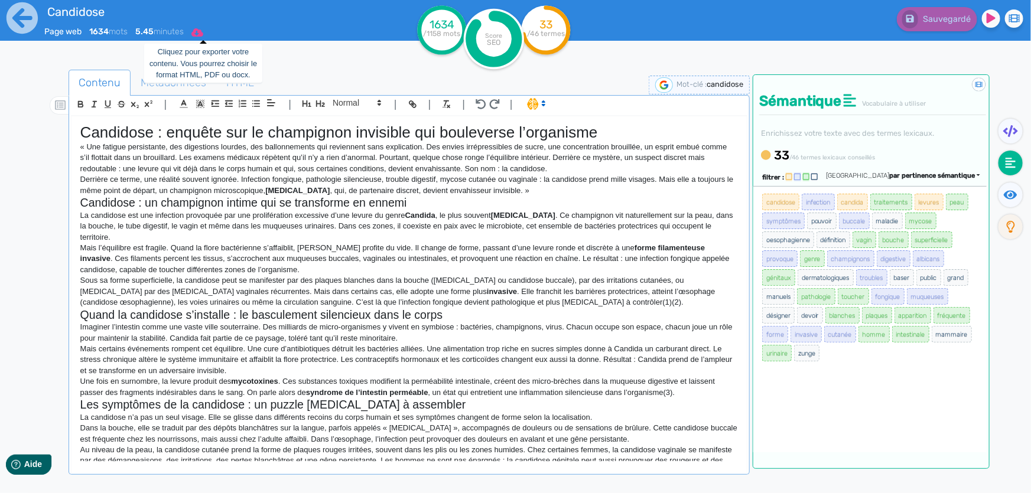
click at [202, 34] on icon at bounding box center [197, 32] width 12 height 9
click at [199, 93] on button "Word" at bounding box center [193, 99] width 95 height 19
click at [0, 337] on div "Candidose Page web 1634 mots 5.45 minutes Html Pdf Word 1634 /1158 mots Score S…" at bounding box center [515, 284] width 1031 height 568
click at [1010, 196] on icon at bounding box center [1011, 195] width 14 height 12
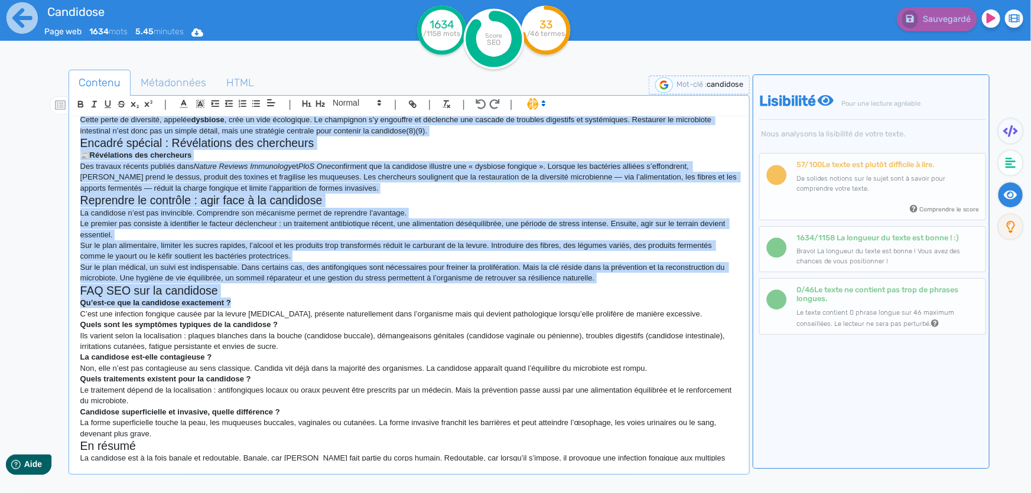
scroll to position [591, 0]
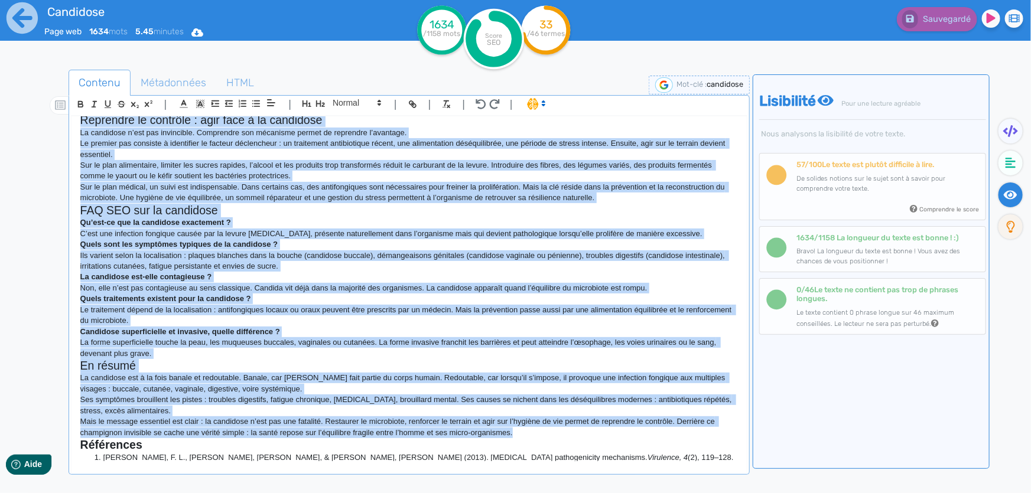
drag, startPoint x: 81, startPoint y: 147, endPoint x: 540, endPoint y: 433, distance: 540.9
click at [540, 433] on div "Candidose : enquête sur le champignon invisible qui bouleverse l’organisme « Un…" at bounding box center [409, 289] width 675 height 346
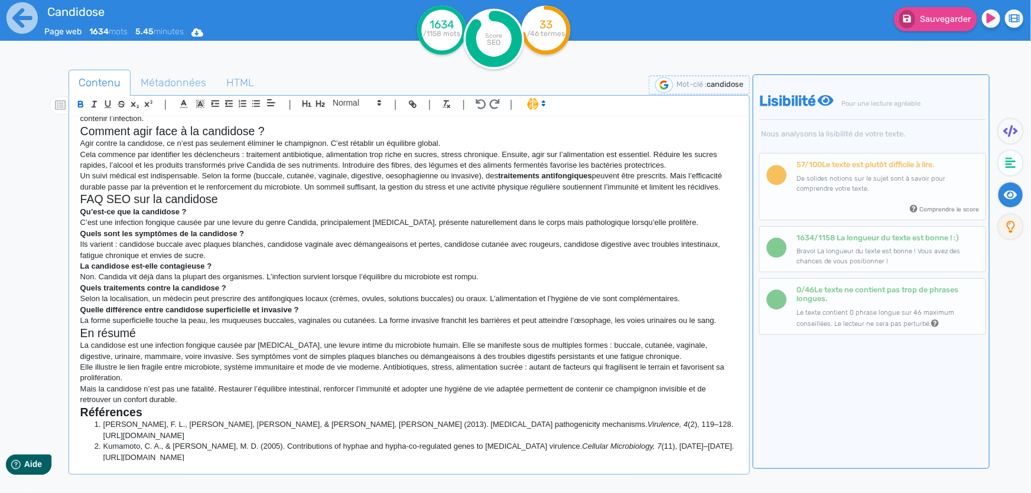
click at [405, 241] on p "Ils varient : candidose buccale avec plaques blanches, candidose vaginale avec …" at bounding box center [409, 250] width 658 height 22
click at [480, 100] on icon "button" at bounding box center [481, 104] width 10 height 10
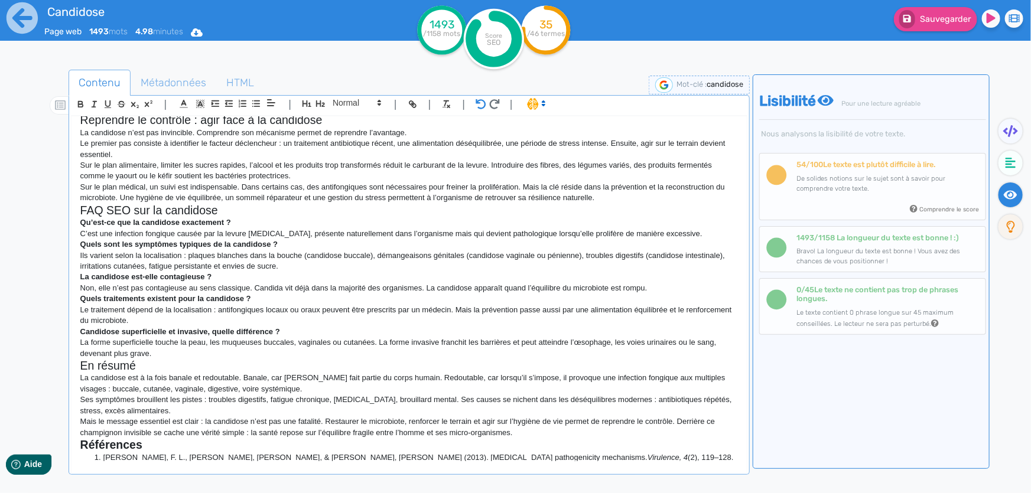
scroll to position [580, 0]
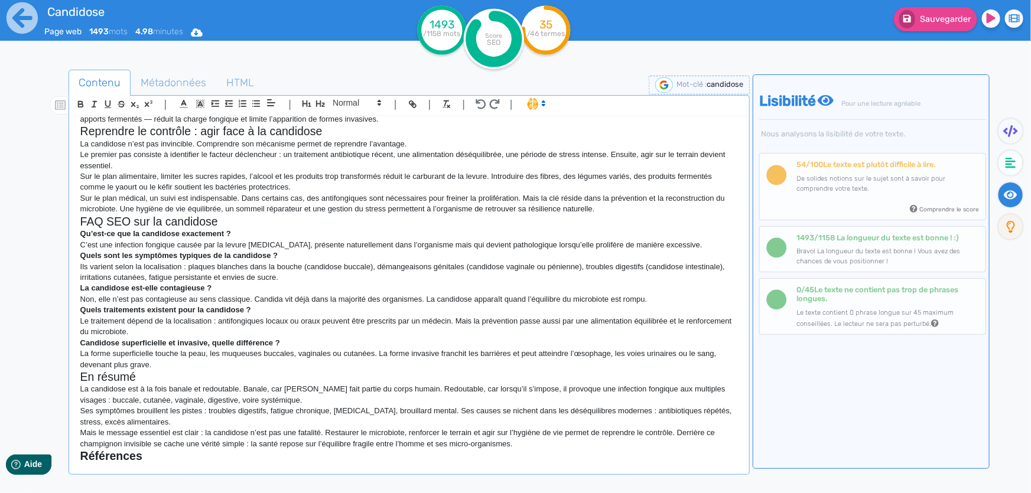
click at [462, 196] on p "Sur le plan médical, un suivi est indispensable. Dans certains cas, des antifon…" at bounding box center [409, 204] width 658 height 22
click at [497, 103] on icon "button" at bounding box center [494, 104] width 11 height 10
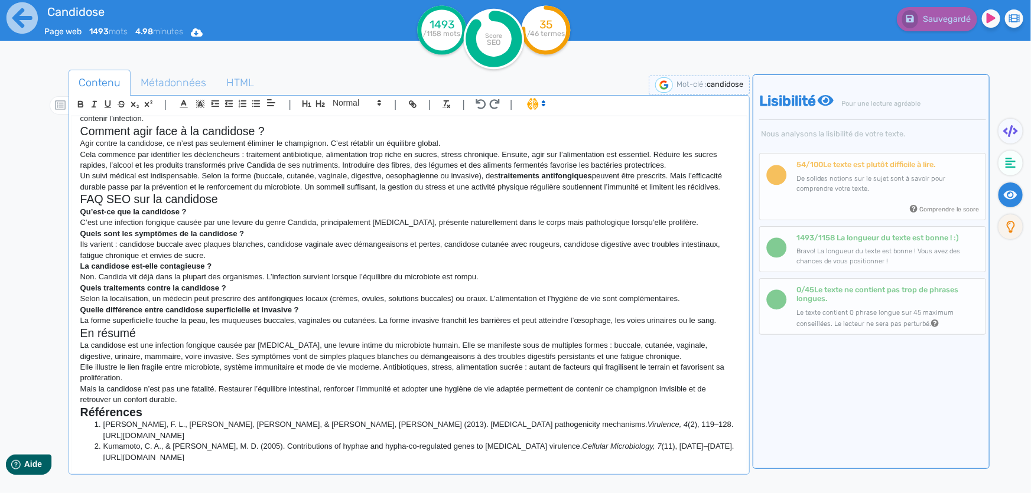
click at [378, 280] on p "Non. Candida vit déjà dans la plupart des organismes. L’infection survient lors…" at bounding box center [409, 277] width 658 height 11
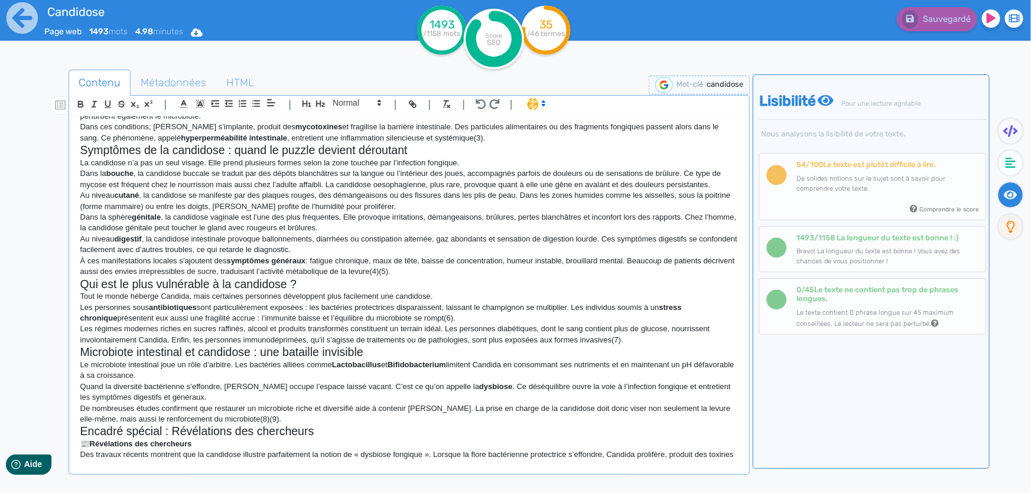
scroll to position [215, 0]
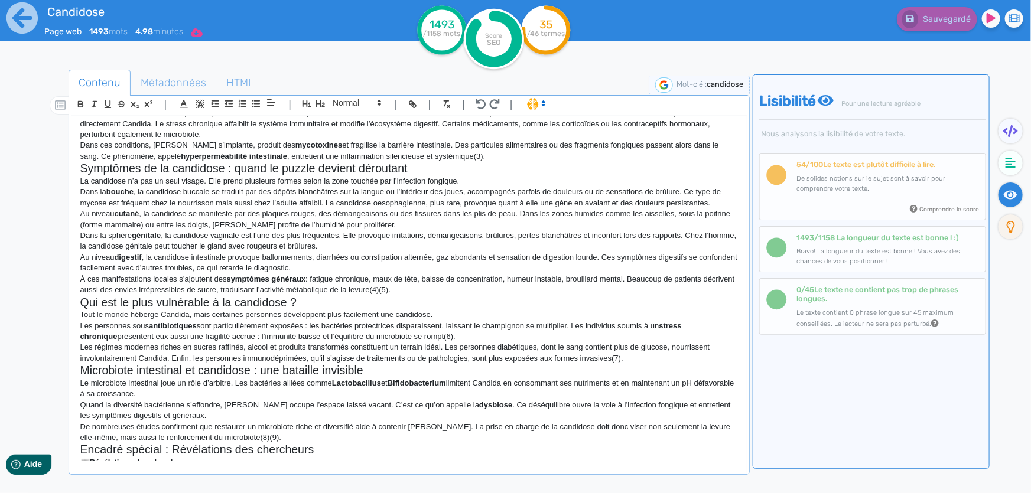
click at [200, 34] on icon at bounding box center [197, 32] width 12 height 8
click at [204, 98] on button "Word" at bounding box center [193, 99] width 95 height 19
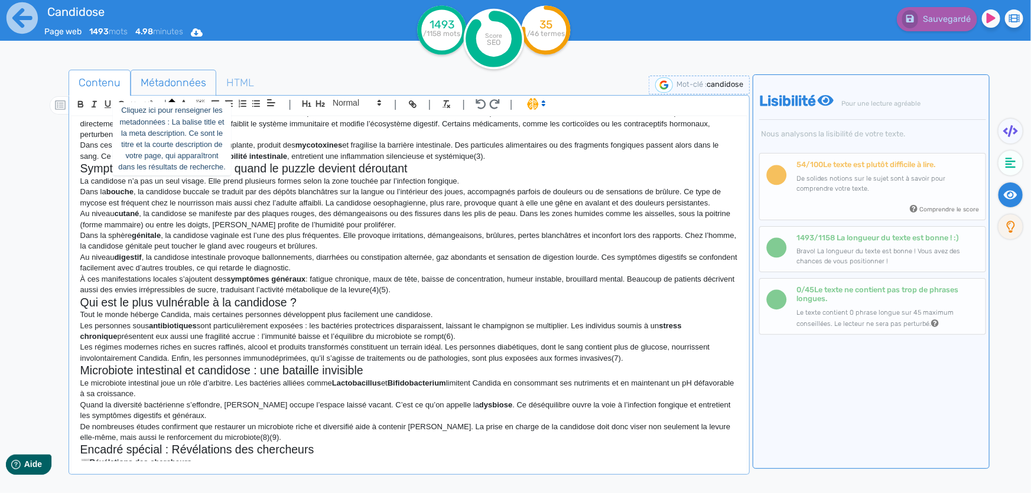
click at [178, 83] on span "Métadonnées" at bounding box center [173, 83] width 85 height 32
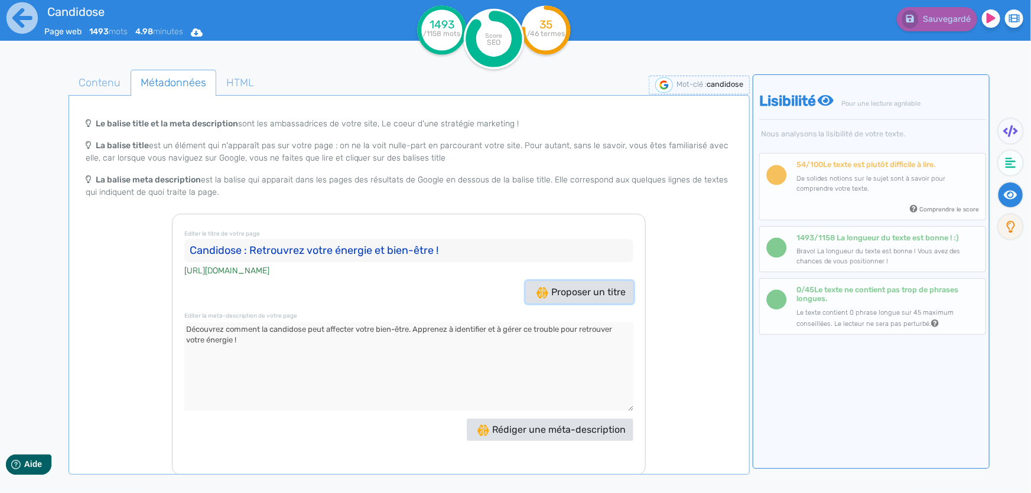
click at [592, 295] on span "Proposer un titre" at bounding box center [581, 292] width 89 height 11
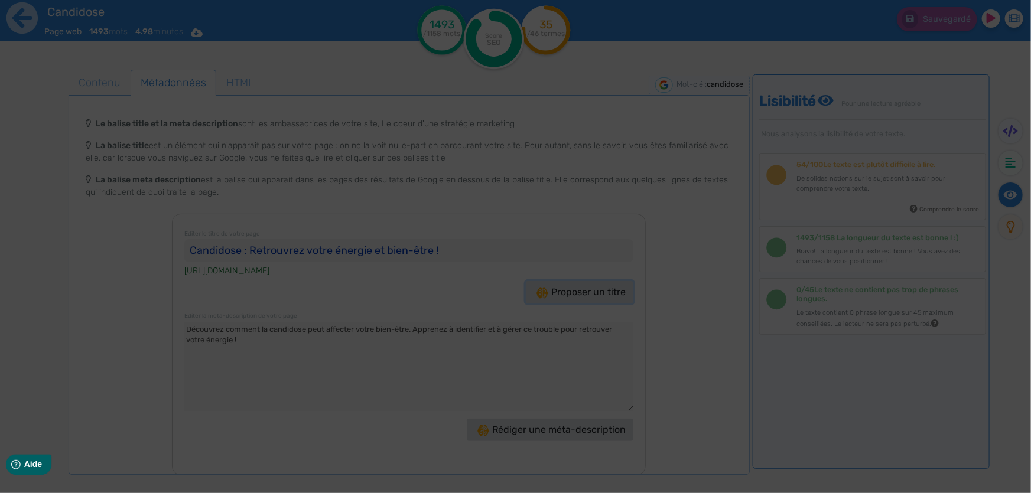
type input "Candidose : Découvrez les solutions pour la vaincre !"
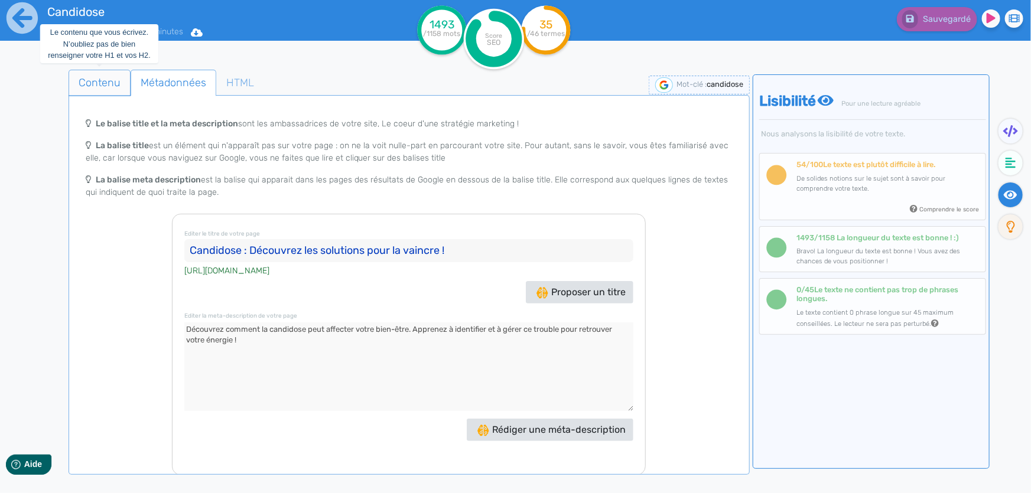
click at [102, 87] on span "Contenu" at bounding box center [99, 83] width 61 height 32
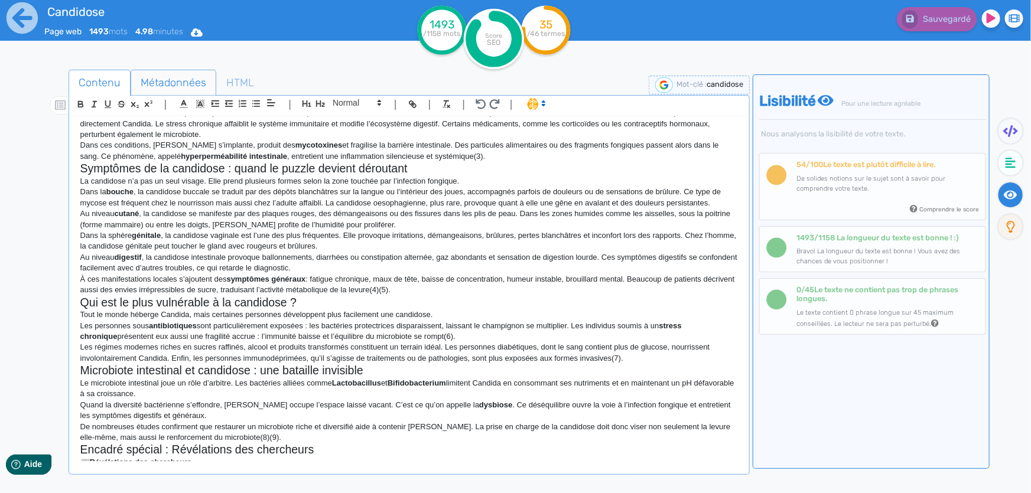
click at [193, 86] on span "Métadonnées" at bounding box center [173, 83] width 85 height 32
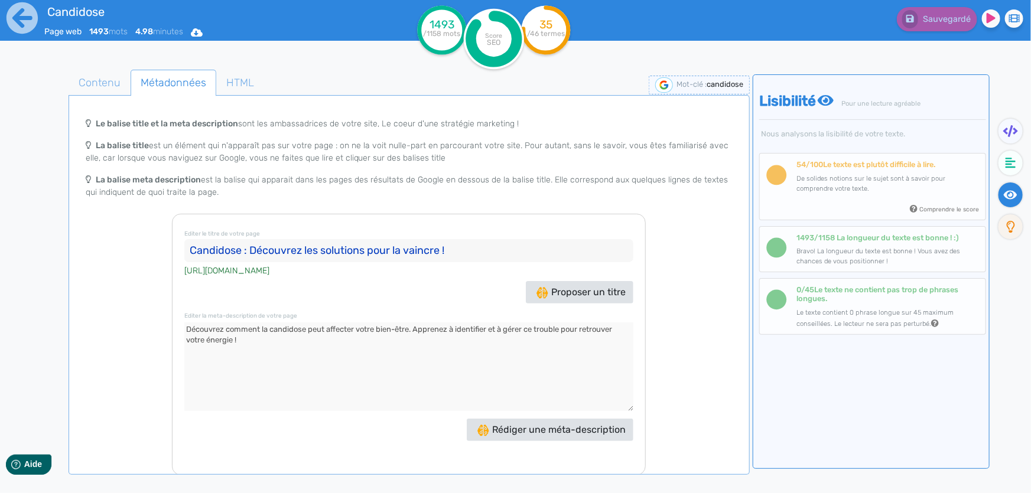
click at [281, 347] on textarea at bounding box center [408, 367] width 449 height 89
click at [415, 331] on textarea at bounding box center [408, 367] width 449 height 89
click at [267, 348] on textarea at bounding box center [408, 367] width 449 height 89
drag, startPoint x: 254, startPoint y: 343, endPoint x: 206, endPoint y: 346, distance: 48.0
click at [206, 346] on textarea at bounding box center [408, 367] width 449 height 89
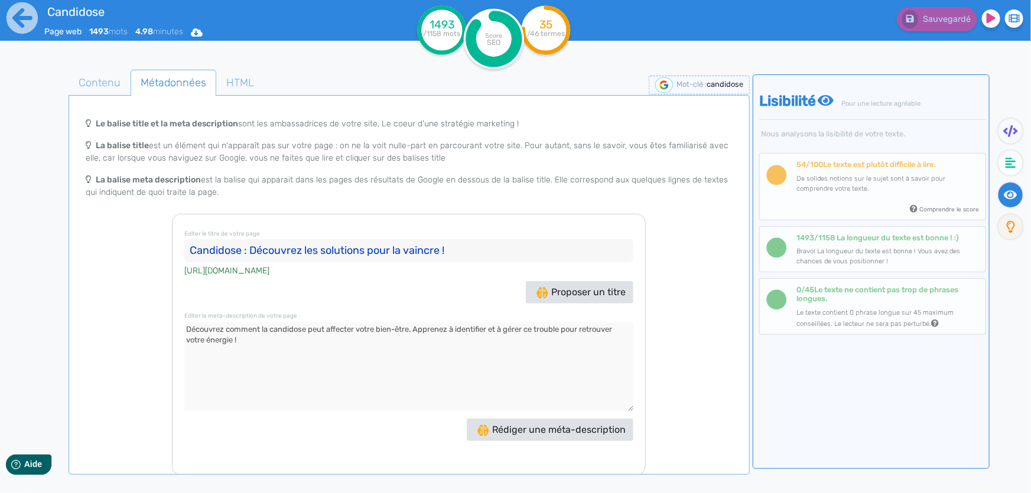
paste textarea "Découvrez ses symptômes (buccale, vaginale, cutanée, digestive, oesophagienne),…"
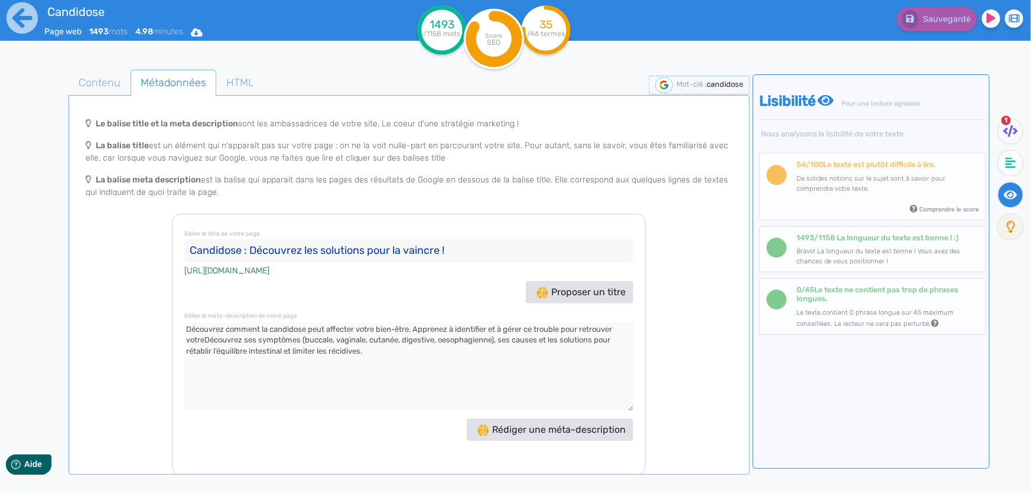
drag, startPoint x: 616, startPoint y: 340, endPoint x: 581, endPoint y: 324, distance: 38.6
click at [581, 324] on textarea at bounding box center [408, 367] width 449 height 89
click at [601, 343] on textarea at bounding box center [408, 367] width 449 height 89
click at [503, 431] on span "Rédiger une méta-description" at bounding box center [551, 429] width 148 height 11
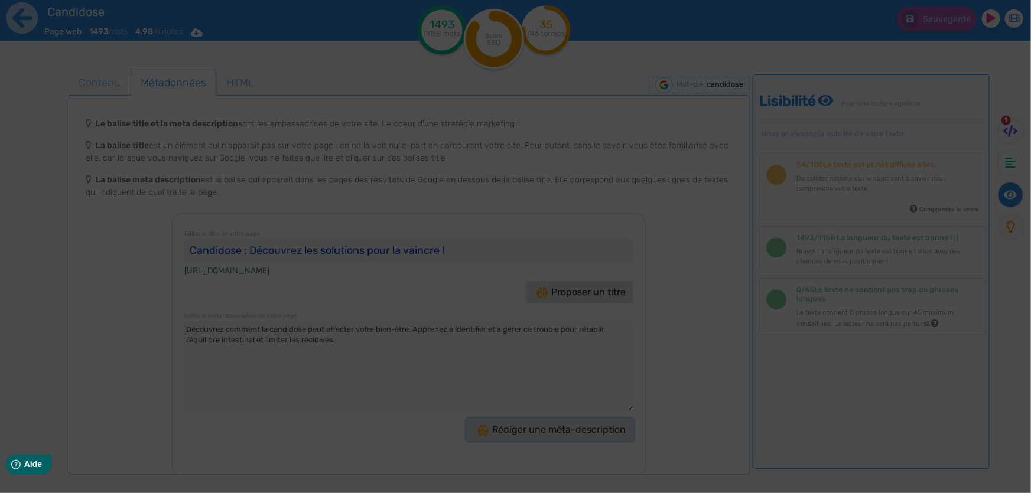
type textarea "Découvrez la candidose, ce champignon invisible qui perturbe votre bien-être. A…"
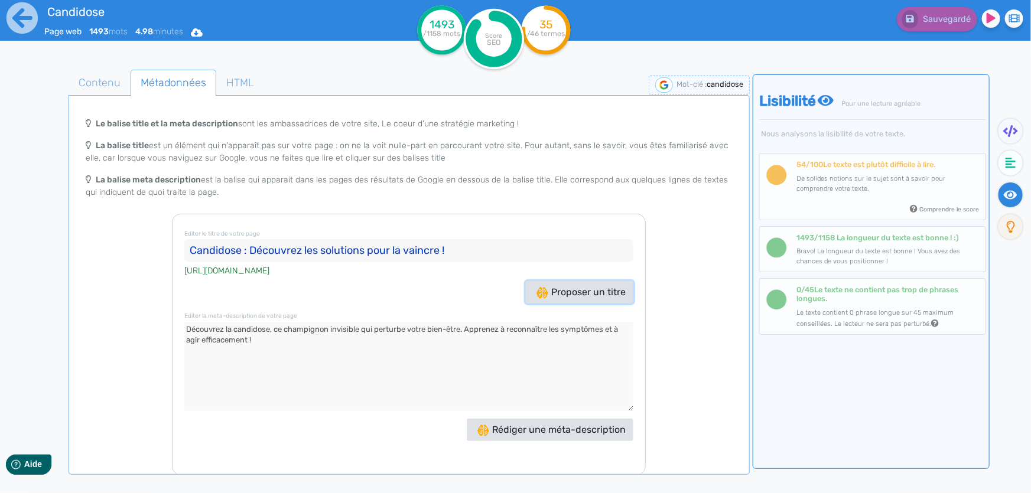
click at [583, 289] on span "Proposer un titre" at bounding box center [581, 292] width 89 height 11
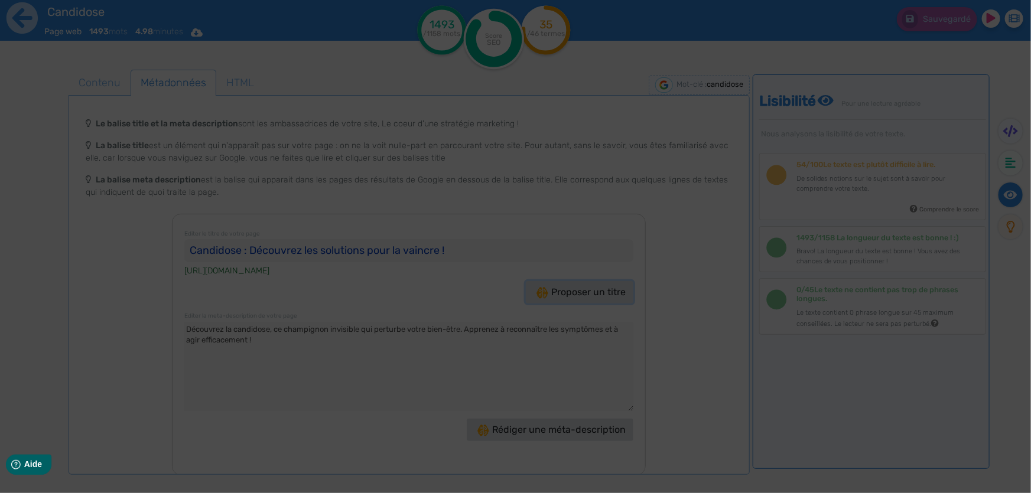
type input ""Candidose : Découvrez les solutions pour retrouver votre santé !""
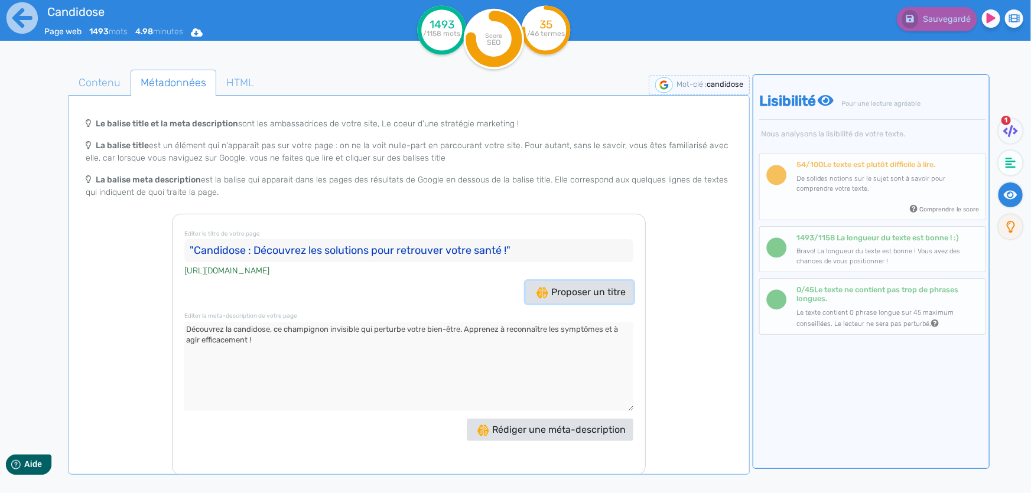
click at [590, 291] on span "Proposer un titre" at bounding box center [581, 292] width 89 height 11
drag, startPoint x: 473, startPoint y: 249, endPoint x: 250, endPoint y: 246, distance: 222.8
click at [250, 246] on input "Candidose : Découvrez les solutions efficaces maintenant !" at bounding box center [408, 251] width 449 height 24
click at [581, 295] on span "Proposer un titre" at bounding box center [581, 292] width 89 height 11
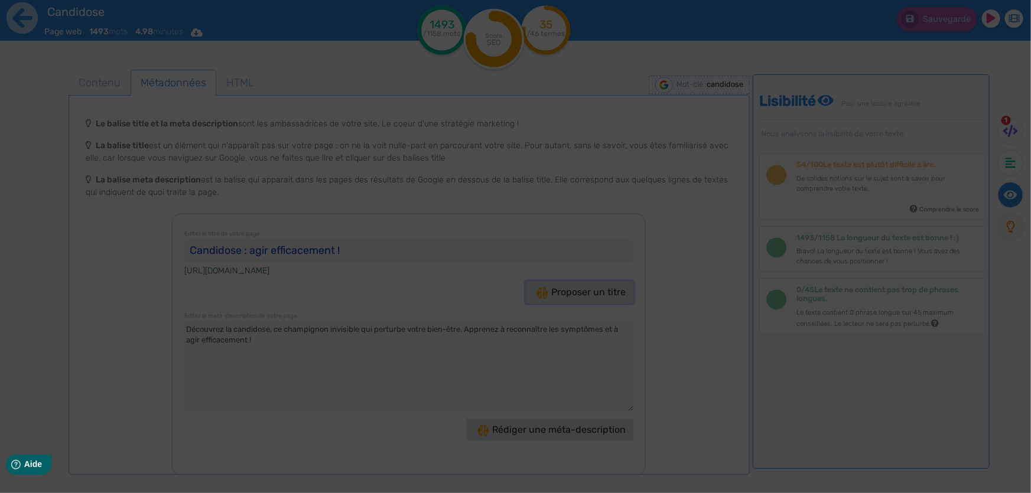
type input "Candidose : Découvrez les solutions pour un corps sain !"
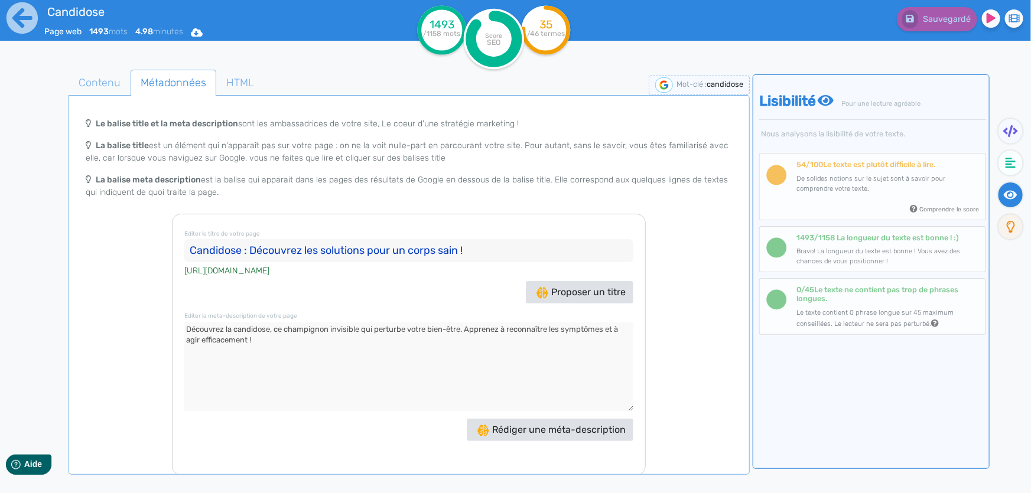
click at [467, 295] on div "Proposer un titre" at bounding box center [408, 292] width 455 height 22
drag, startPoint x: 480, startPoint y: 253, endPoint x: 175, endPoint y: 249, distance: 304.9
click at [175, 249] on div "Editer le titre de votre page Candidose : Découvrez les solutions pour un corps…" at bounding box center [409, 345] width 474 height 262
drag, startPoint x: 257, startPoint y: 343, endPoint x: 183, endPoint y: 326, distance: 75.7
click at [183, 326] on div "Editer le titre de votre page Candidose : Découvrez les solutions pour un corps…" at bounding box center [409, 345] width 474 height 262
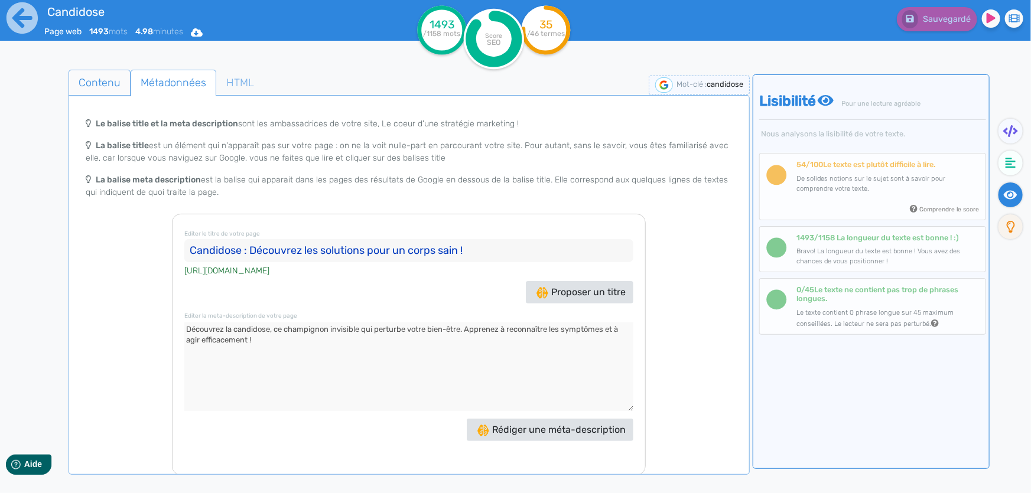
click at [105, 82] on span "Contenu" at bounding box center [99, 83] width 61 height 32
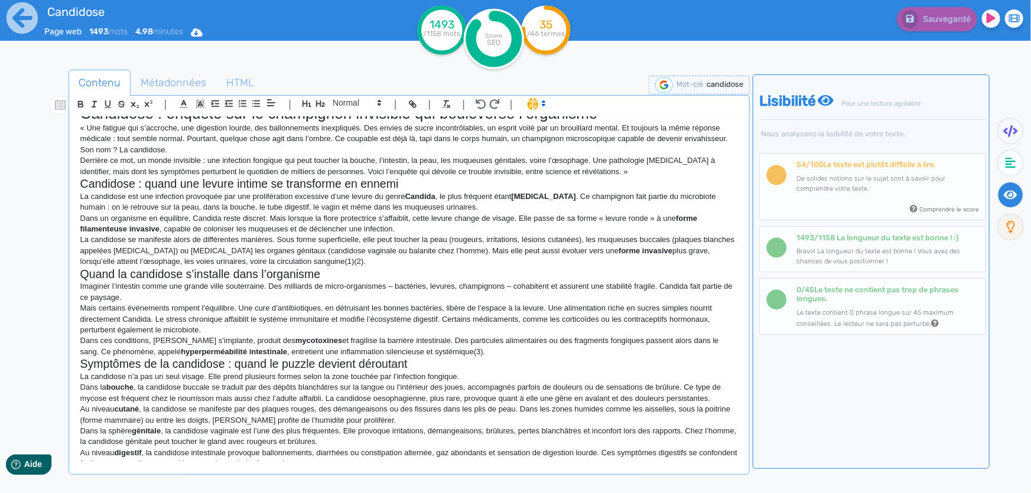
scroll to position [0, 0]
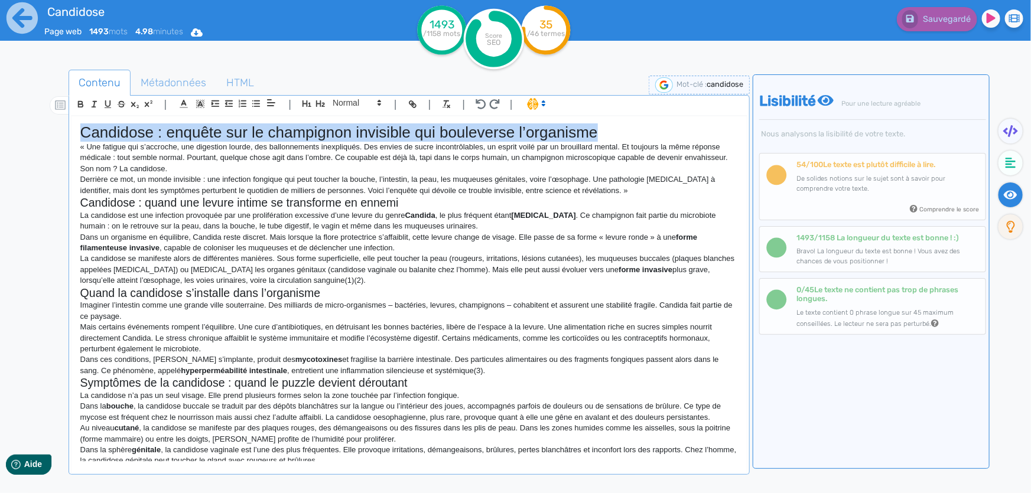
drag, startPoint x: 609, startPoint y: 130, endPoint x: 79, endPoint y: 121, distance: 530.1
click at [79, 121] on div "Candidose : enquête sur le champignon invisible qui bouleverse l’organisme « Un…" at bounding box center [409, 289] width 675 height 346
copy h1 "Candidose : enquête sur le champignon invisible qui bouleverse l’organisme"
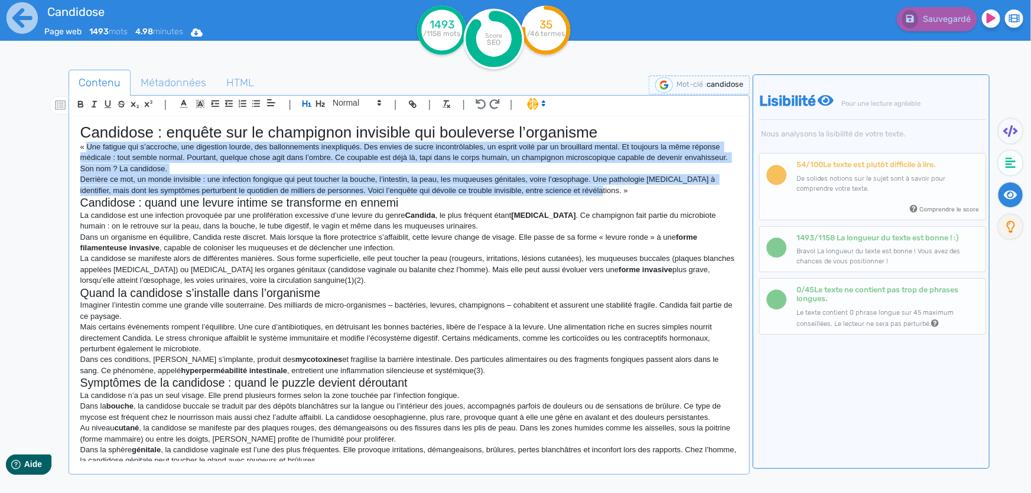
drag, startPoint x: 88, startPoint y: 148, endPoint x: 567, endPoint y: 194, distance: 481.4
click at [567, 194] on div "Candidose : enquête sur le champignon invisible qui bouleverse l’organisme « Un…" at bounding box center [409, 289] width 675 height 346
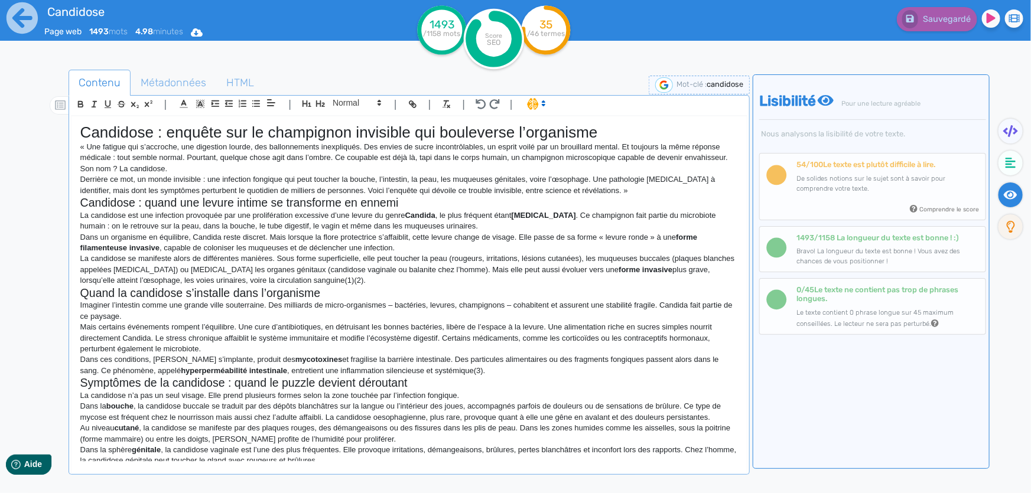
click at [616, 233] on p "Dans un organisme en équilibre, Candida reste discret. Mais lorsque la flore pr…" at bounding box center [409, 243] width 658 height 22
click at [25, 14] on icon at bounding box center [22, 17] width 31 height 31
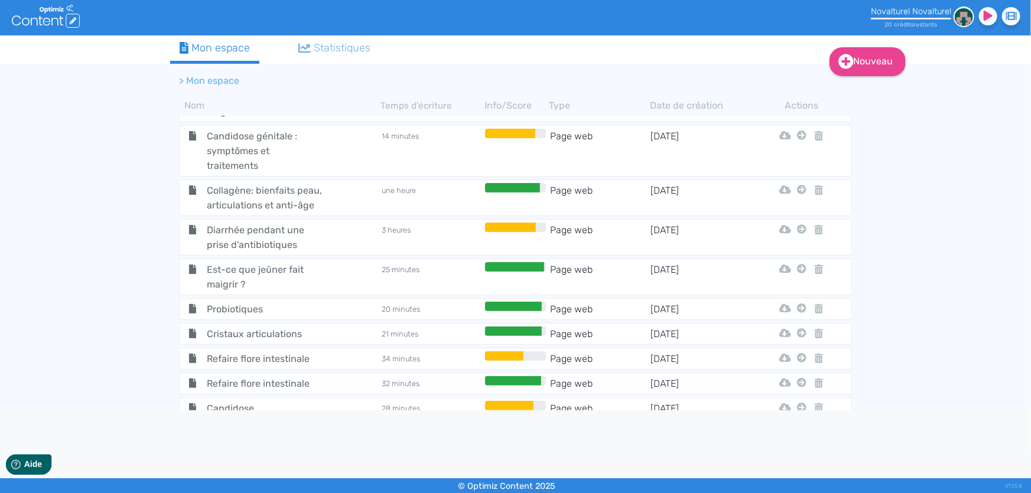
scroll to position [1034, 0]
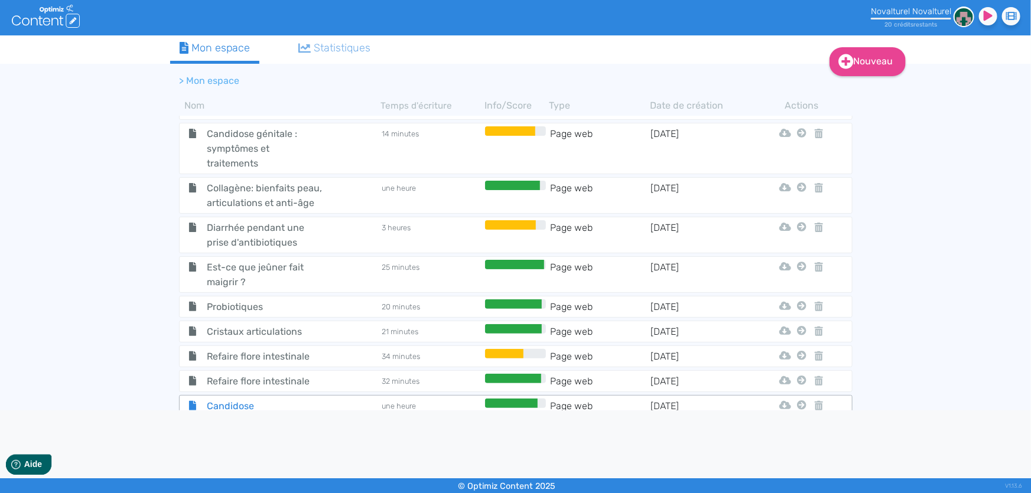
click at [248, 399] on span "Candidose" at bounding box center [264, 406] width 133 height 15
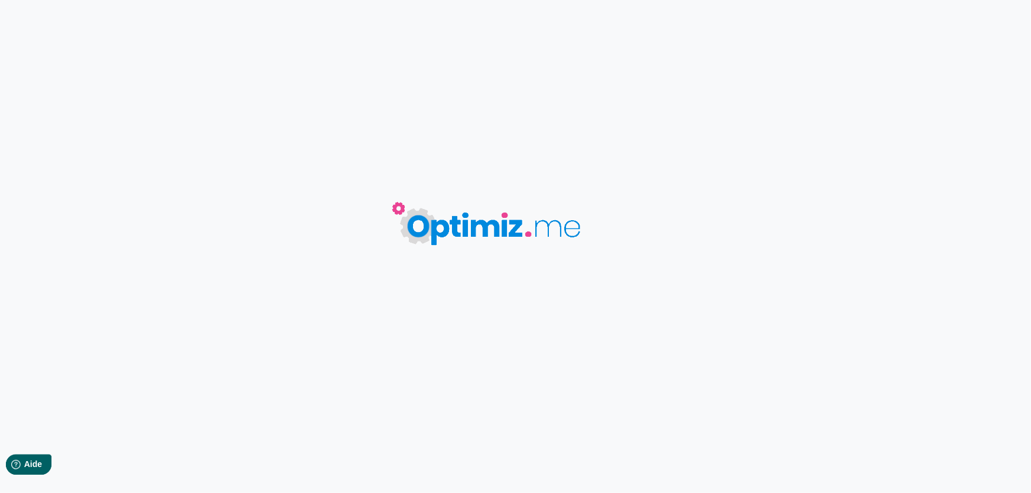
type input "Candidose"
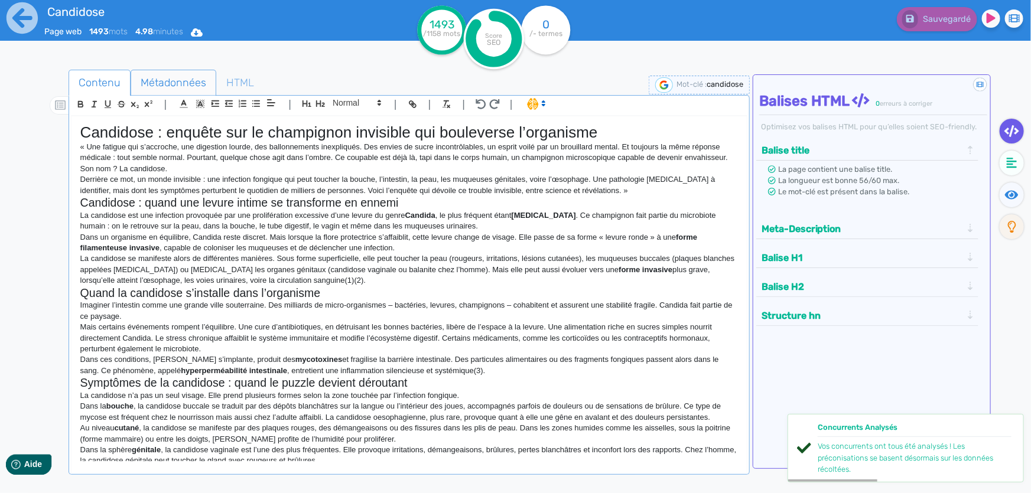
click at [174, 83] on span "Métadonnées" at bounding box center [173, 83] width 85 height 32
